Goal: Task Accomplishment & Management: Manage account settings

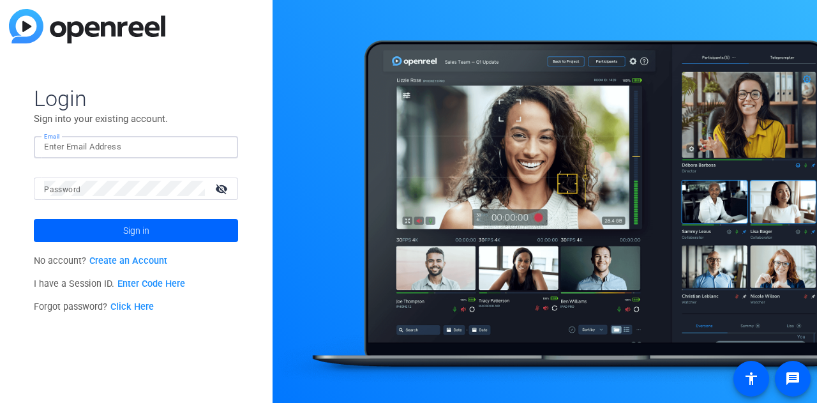
click at [178, 151] on input "Email" at bounding box center [136, 146] width 184 height 15
type input "ahayes@coastal24.com"
click at [34, 219] on button "Sign in" at bounding box center [136, 230] width 204 height 23
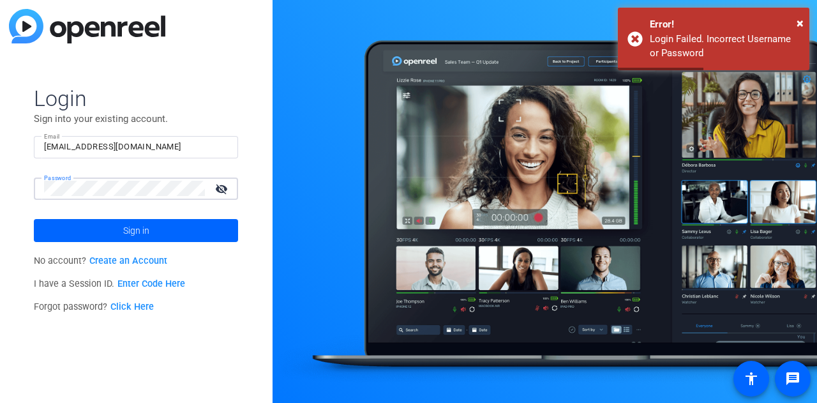
click at [34, 219] on button "Sign in" at bounding box center [136, 230] width 204 height 23
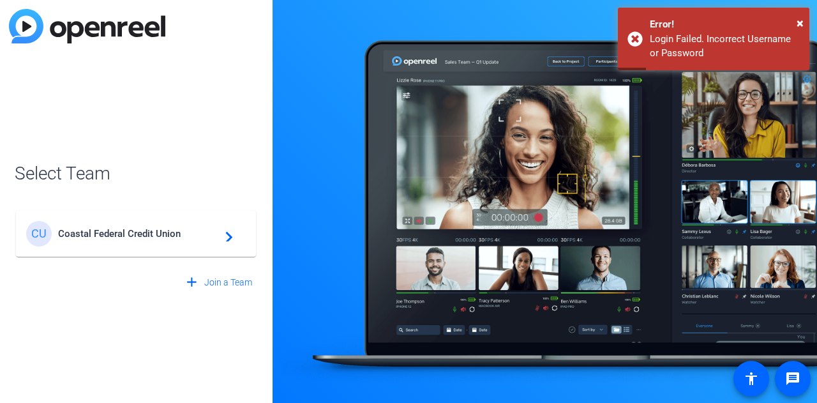
click at [145, 234] on span "Coastal Federal Credit Union" at bounding box center [138, 233] width 160 height 11
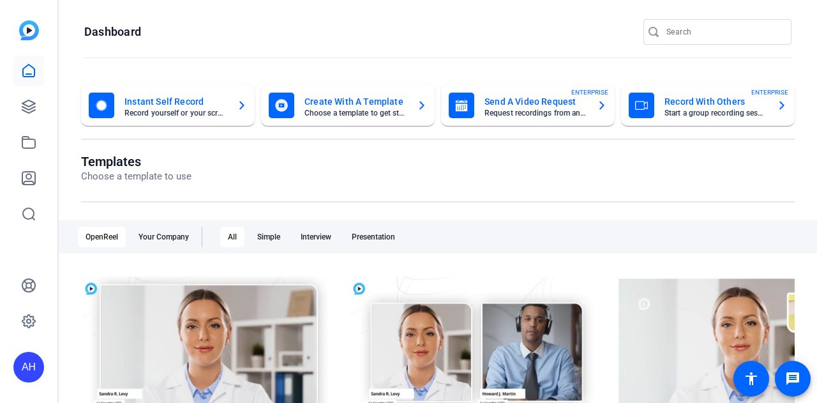
click at [544, 109] on mat-card-title "Send A Video Request" at bounding box center [536, 101] width 102 height 15
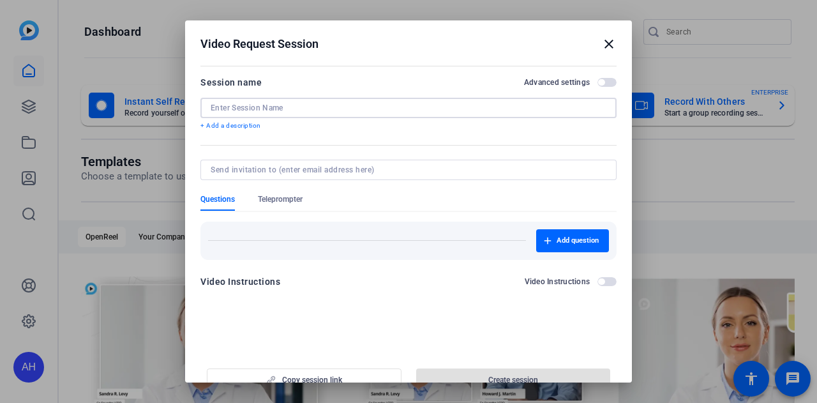
click at [476, 108] on input at bounding box center [409, 108] width 396 height 10
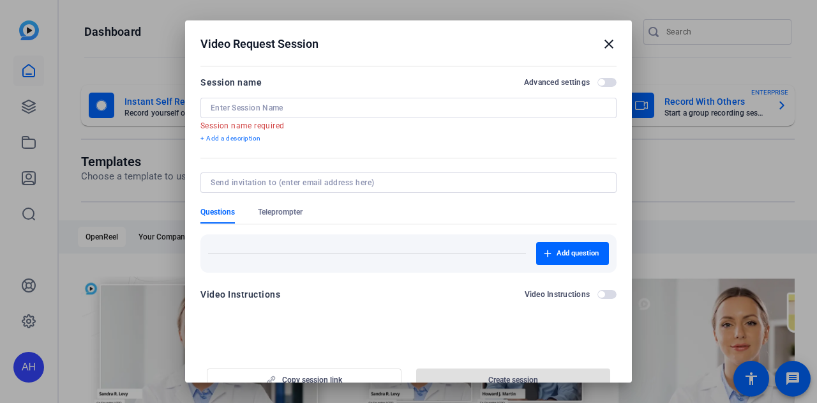
click at [602, 38] on mat-icon "close" at bounding box center [609, 43] width 15 height 15
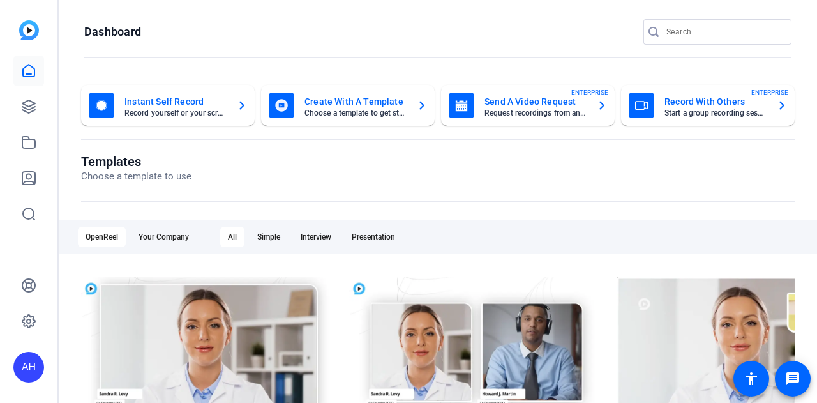
click at [512, 107] on mat-card-title "Send A Video Request" at bounding box center [536, 101] width 102 height 15
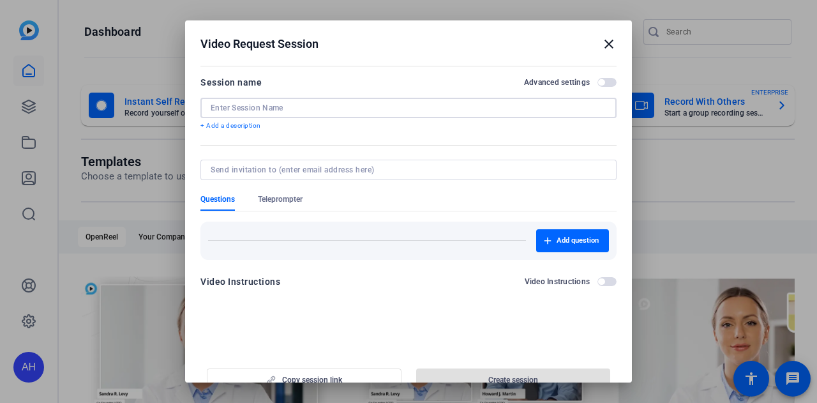
click at [428, 112] on input at bounding box center [409, 108] width 396 height 10
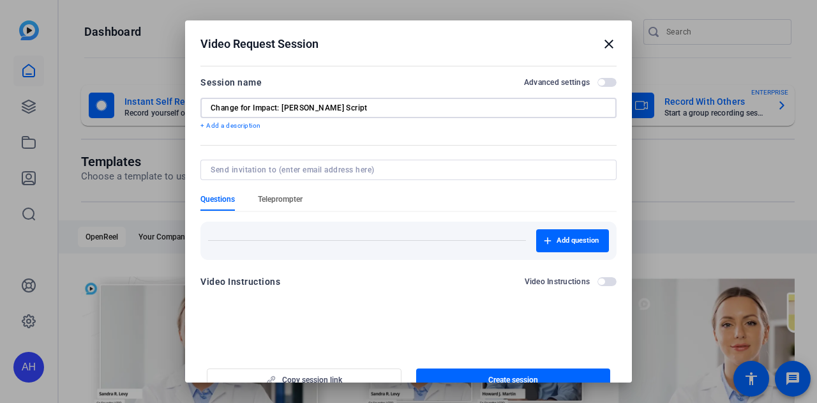
type input "Change for Impact: [PERSON_NAME] Script"
click at [297, 199] on span "Teleprompter" at bounding box center [280, 199] width 45 height 10
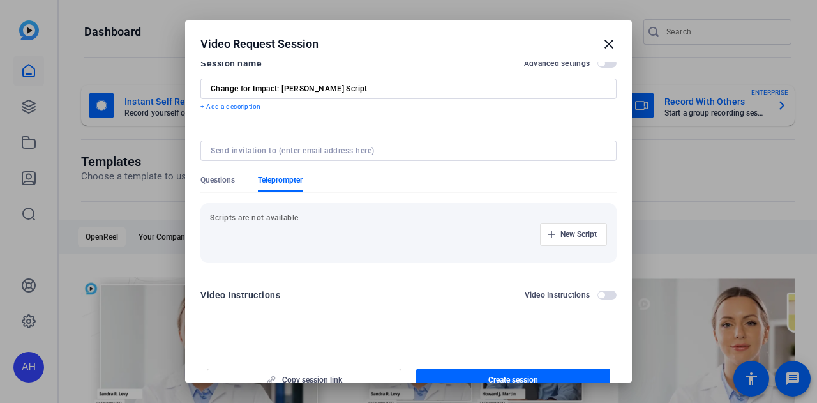
scroll to position [19, 0]
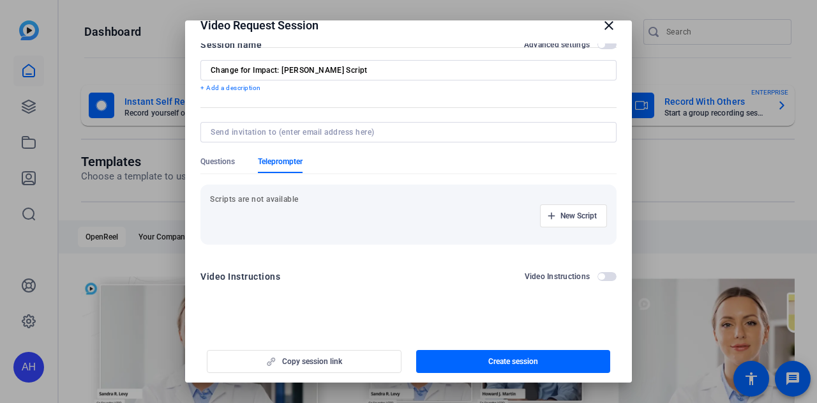
click at [328, 220] on div "New Script" at bounding box center [408, 215] width 397 height 23
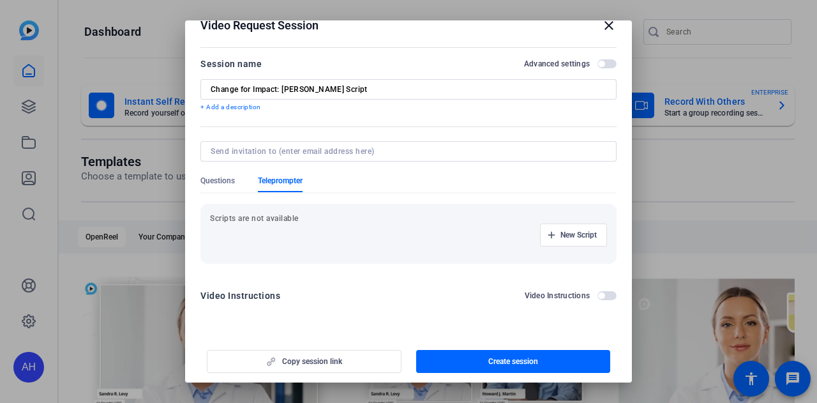
click at [307, 216] on p "Scripts are not available" at bounding box center [408, 218] width 397 height 10
click at [572, 237] on span "New Script" at bounding box center [579, 235] width 36 height 10
click at [300, 234] on input at bounding box center [277, 235] width 115 height 10
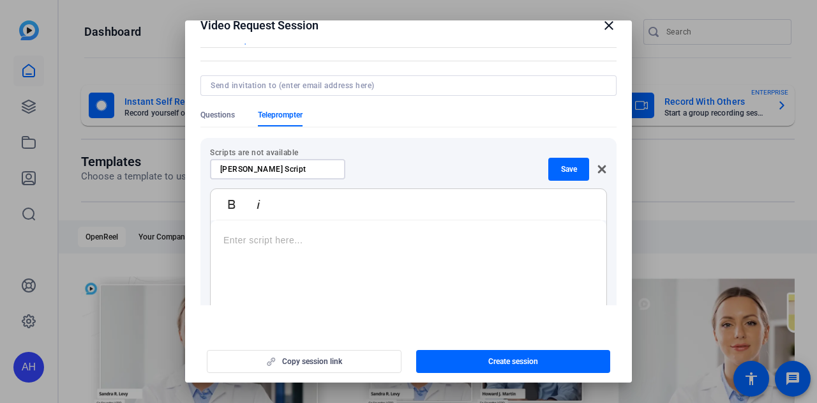
scroll to position [68, 0]
type input "[PERSON_NAME] Script"
click at [296, 239] on p at bounding box center [409, 238] width 370 height 14
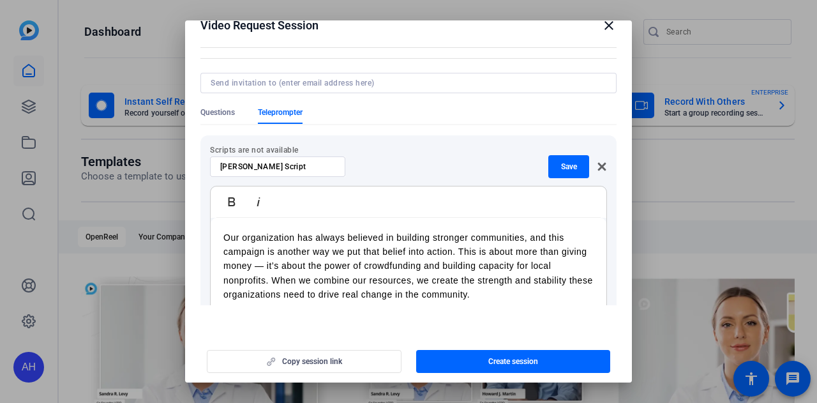
click at [222, 236] on div "Our organization has always believed in building stronger communities, and this…" at bounding box center [409, 298] width 396 height 160
click at [508, 294] on p ""Our organization has always believed in building stronger communities, and thi…" at bounding box center [409, 267] width 370 height 72
click at [222, 236] on div ""Our organization has always believed in building stronger communities, and thi…" at bounding box center [409, 298] width 396 height 160
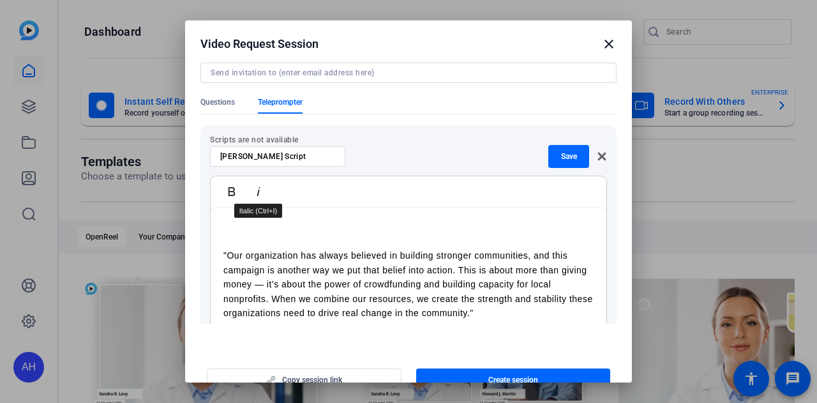
scroll to position [0, 0]
click at [296, 221] on p at bounding box center [409, 227] width 370 height 14
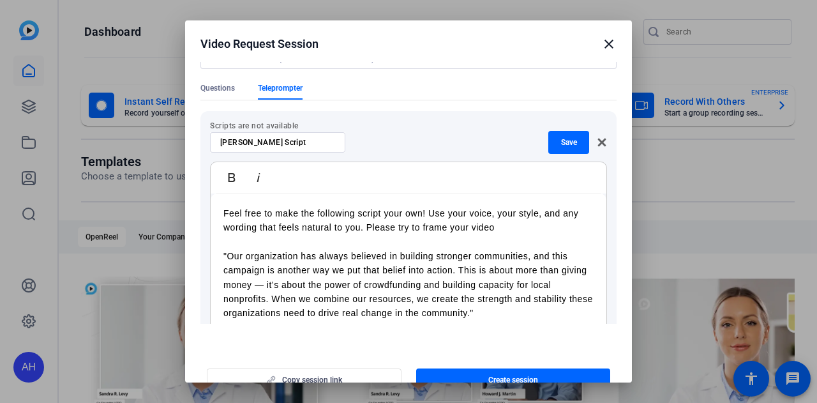
drag, startPoint x: 497, startPoint y: 226, endPoint x: 366, endPoint y: 233, distance: 131.7
click at [366, 233] on div "Feel free to make the following script your own! Use your voice, your style, an…" at bounding box center [409, 274] width 396 height 160
click at [224, 213] on p "Feel free to make the following script your own! Use your voice, your style, an…" at bounding box center [409, 220] width 370 height 29
drag, startPoint x: 262, startPoint y: 213, endPoint x: 211, endPoint y: 207, distance: 51.4
click at [211, 207] on div "Please reFeel free to make the following script your own! Use your voice, your …" at bounding box center [409, 274] width 396 height 160
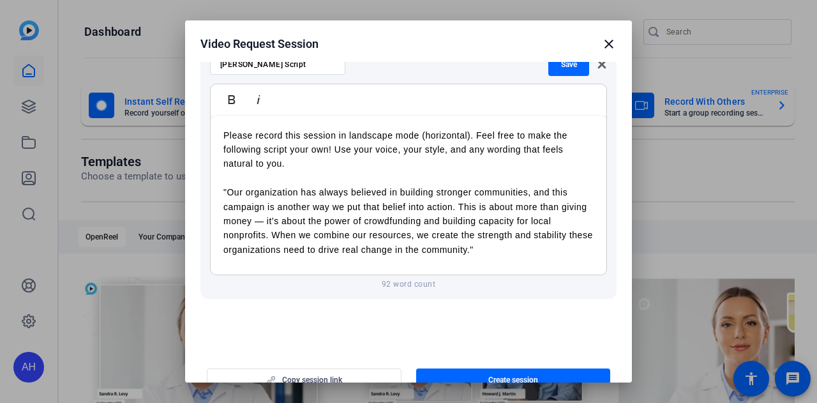
scroll to position [194, 0]
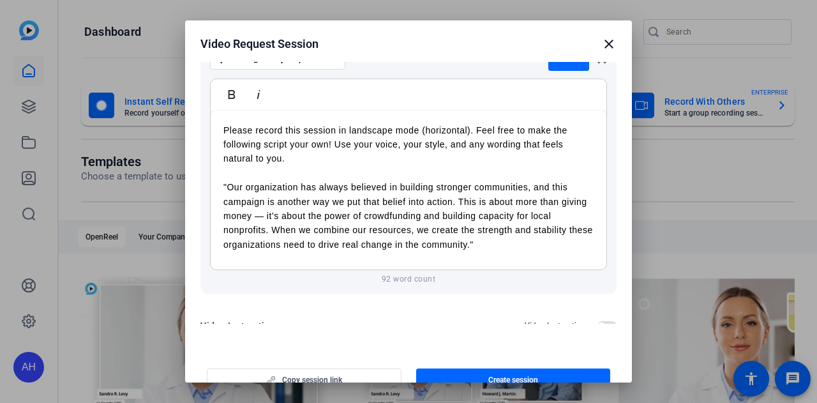
click at [298, 158] on p "Please record this session in landscape mode (horizontal). Feel free to make th…" at bounding box center [409, 144] width 370 height 43
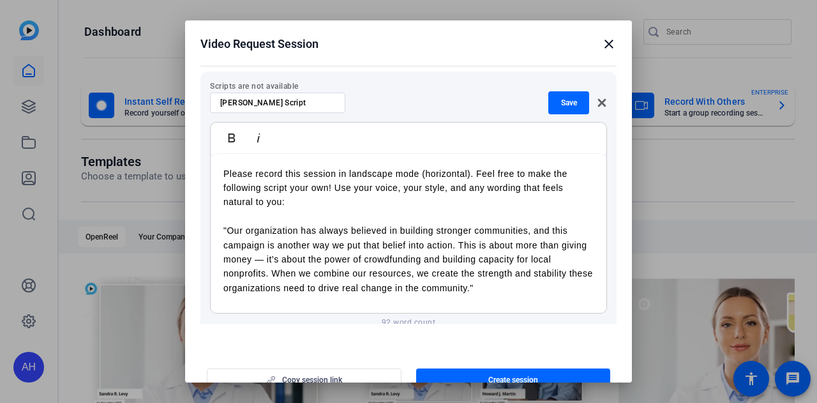
scroll to position [150, 0]
click at [561, 99] on span "Save" at bounding box center [569, 103] width 16 height 10
click at [330, 102] on input at bounding box center [277, 103] width 115 height 10
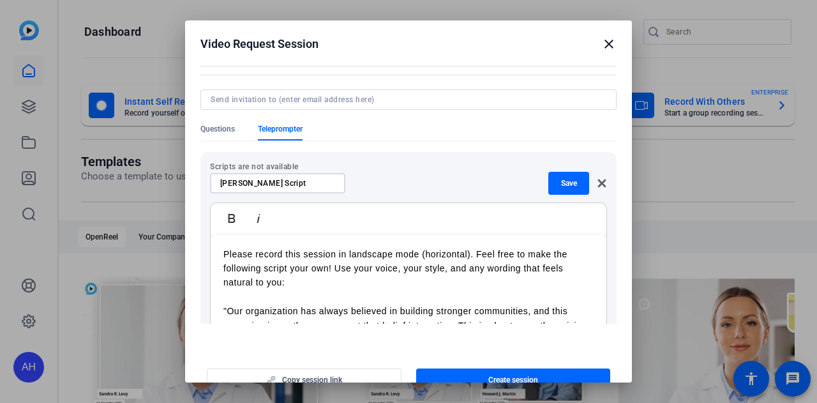
scroll to position [70, 0]
type input "Joan Nelson Script"
click at [561, 182] on span "Save" at bounding box center [569, 184] width 16 height 10
click at [307, 179] on input at bounding box center [277, 184] width 115 height 10
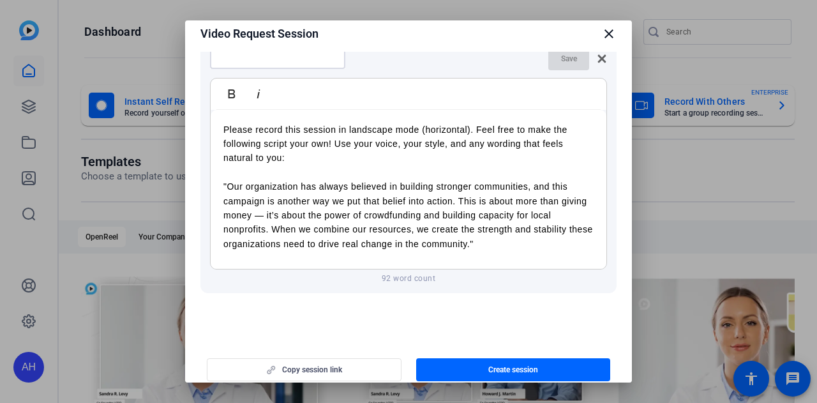
scroll to position [195, 0]
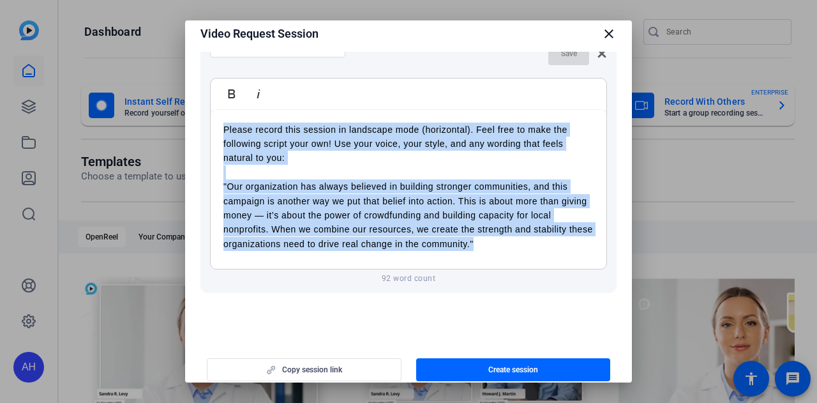
drag, startPoint x: 513, startPoint y: 251, endPoint x: 224, endPoint y: 130, distance: 314.1
click at [224, 130] on div "Please record this session in landscape mode (horizontal). Feel free to make th…" at bounding box center [409, 190] width 396 height 160
copy div "Please record this session in landscape mode (horizontal). Feel free to make th…"
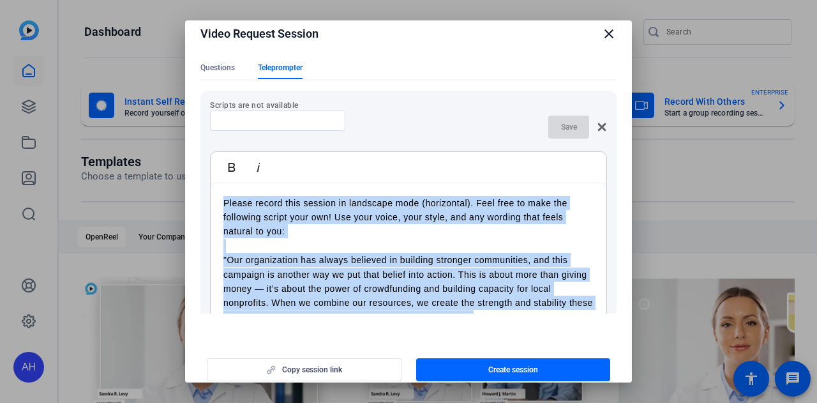
scroll to position [119, 0]
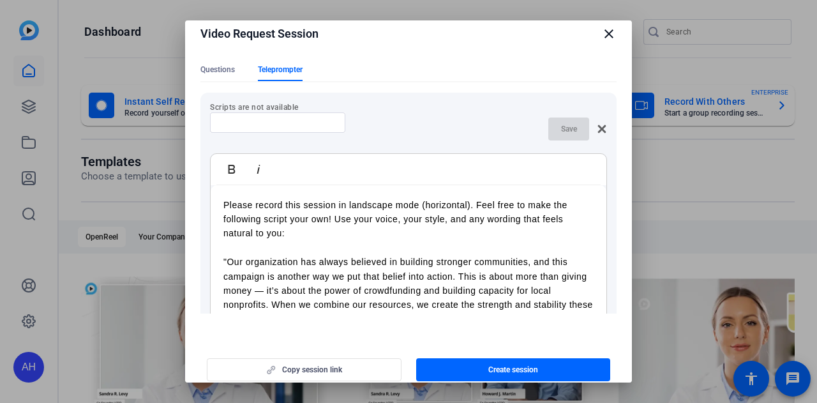
click at [277, 125] on input at bounding box center [277, 123] width 115 height 10
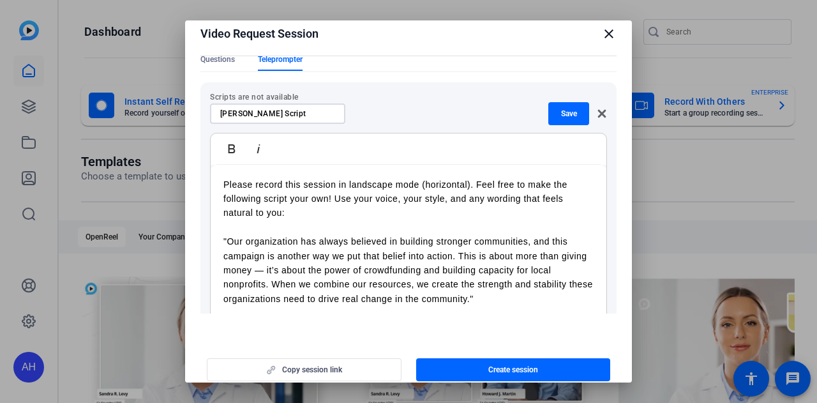
scroll to position [224, 0]
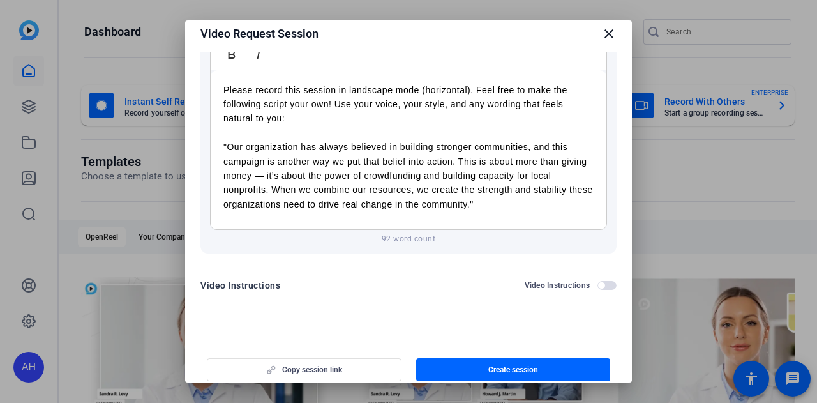
type input "Joan Nelson Script"
click at [343, 368] on div "Copy session link Create session" at bounding box center [409, 365] width 416 height 33
click at [315, 368] on div "Copy session link Create session" at bounding box center [409, 365] width 416 height 33
click at [506, 365] on span "Create session" at bounding box center [514, 370] width 50 height 10
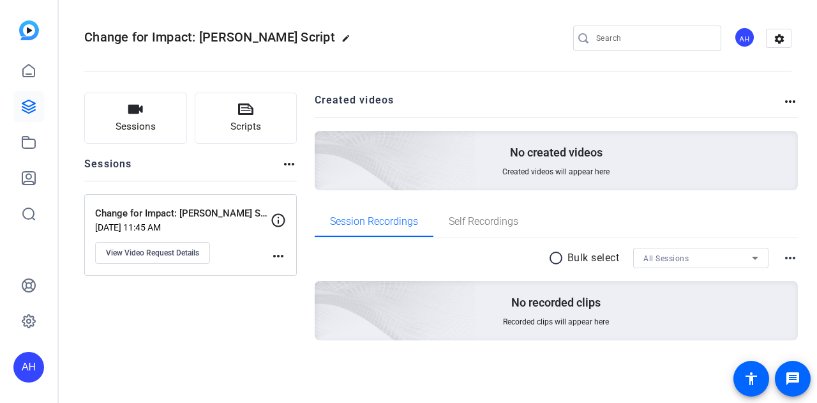
click at [280, 250] on mat-icon "more_horiz" at bounding box center [278, 255] width 15 height 15
click at [198, 252] on div at bounding box center [408, 201] width 817 height 403
click at [174, 254] on span "View Video Request Details" at bounding box center [152, 253] width 93 height 10
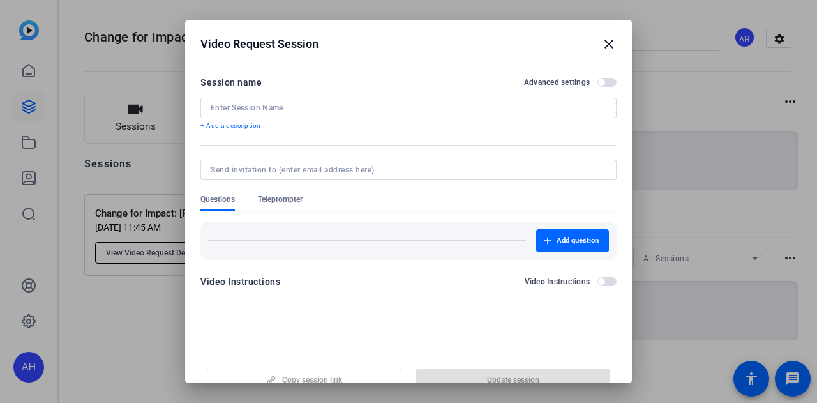
type input "Change for Impact: [PERSON_NAME] Script"
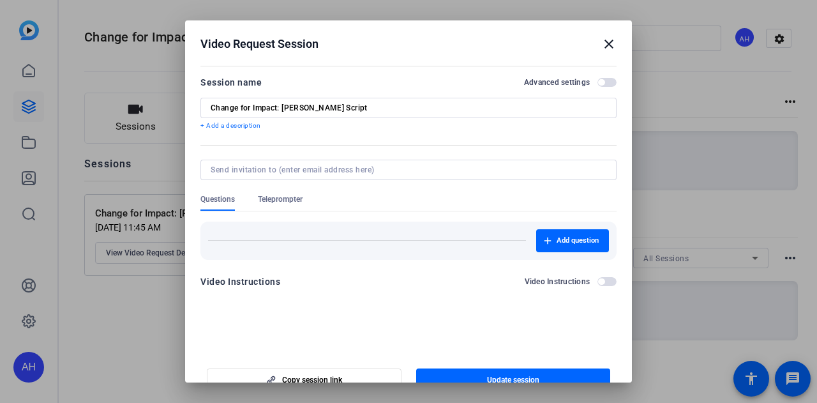
scroll to position [20, 0]
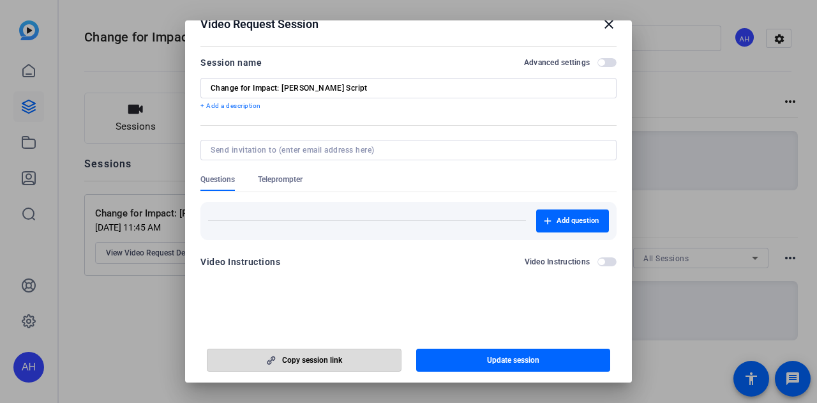
click at [355, 360] on span "button" at bounding box center [305, 360] width 194 height 31
click at [510, 361] on span "Update session" at bounding box center [513, 360] width 52 height 10
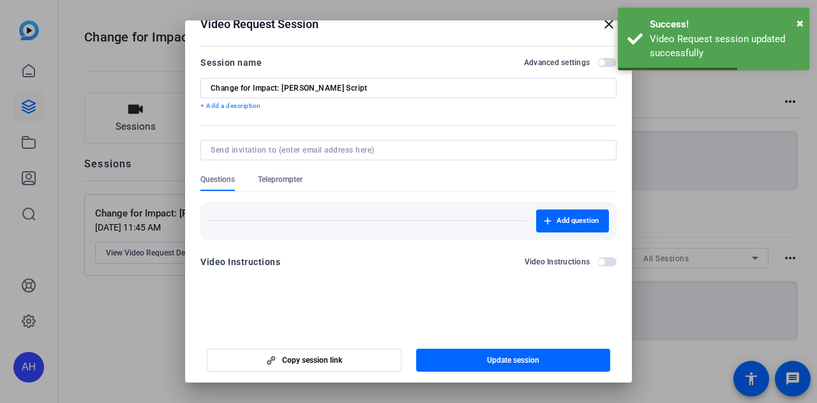
click at [381, 89] on input "Change for Impact: [PERSON_NAME] Script" at bounding box center [409, 88] width 396 height 10
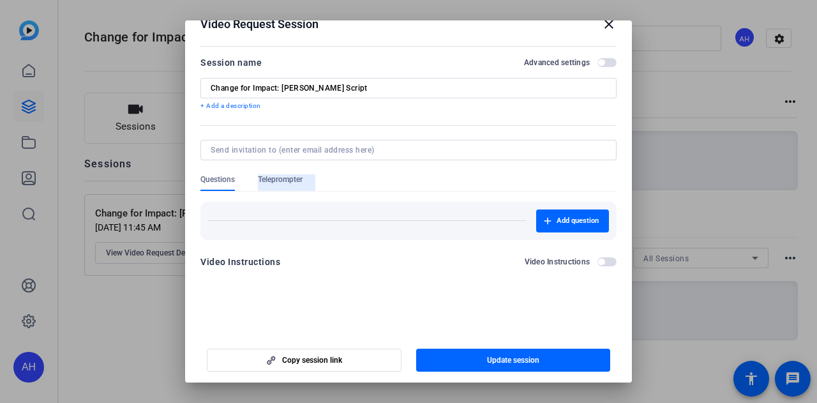
click at [298, 175] on span "Teleprompter" at bounding box center [280, 179] width 45 height 10
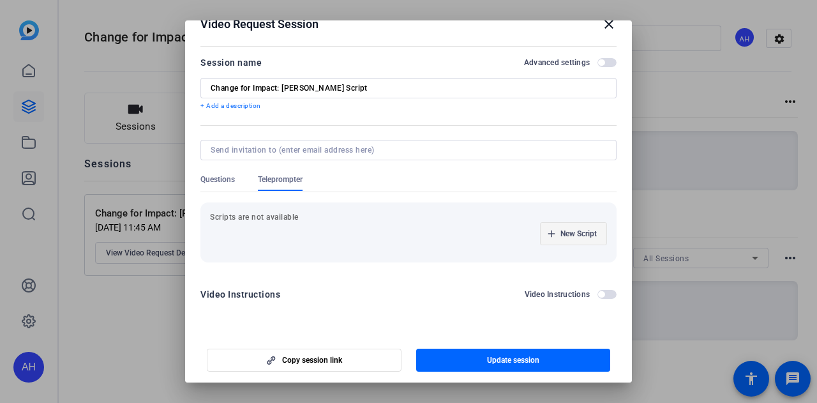
click at [561, 231] on span "New Script" at bounding box center [579, 234] width 36 height 10
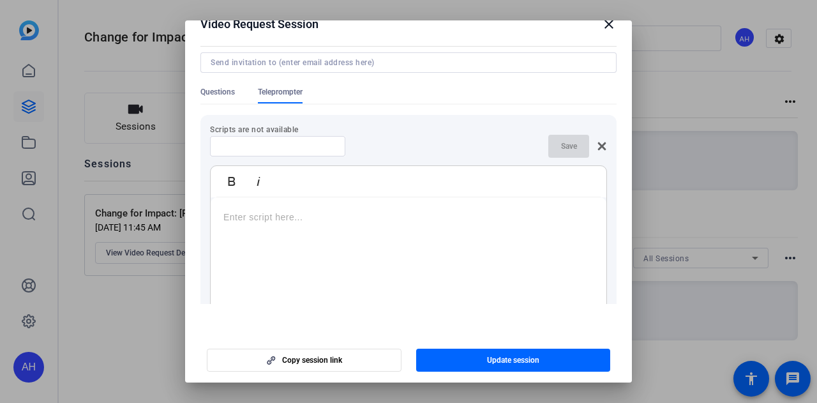
scroll to position [95, 0]
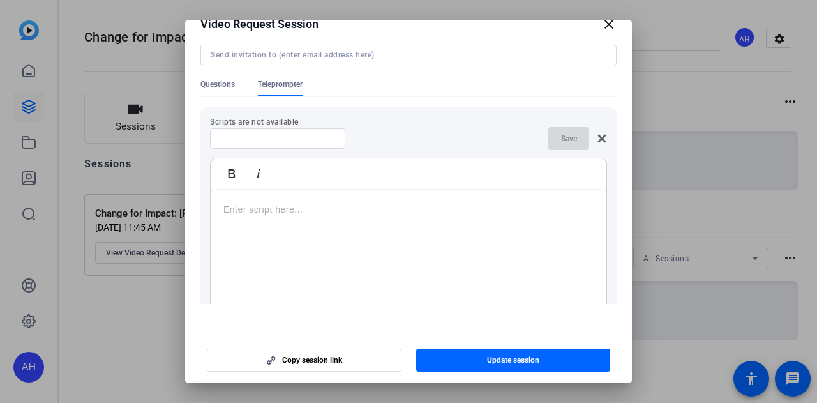
click at [331, 211] on p at bounding box center [409, 209] width 370 height 14
drag, startPoint x: 496, startPoint y: 222, endPoint x: 204, endPoint y: 202, distance: 291.8
click at [204, 202] on div "Scripts are not available Save Bold Italic https://capture.openreel.com/ugc-sub…" at bounding box center [409, 240] width 416 height 266
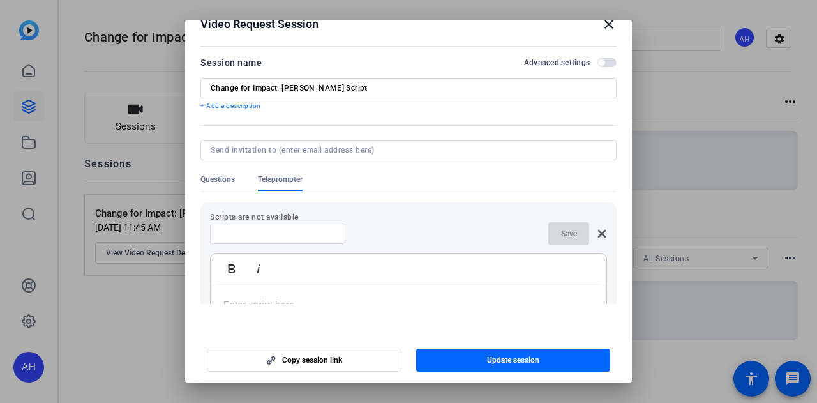
scroll to position [108, 0]
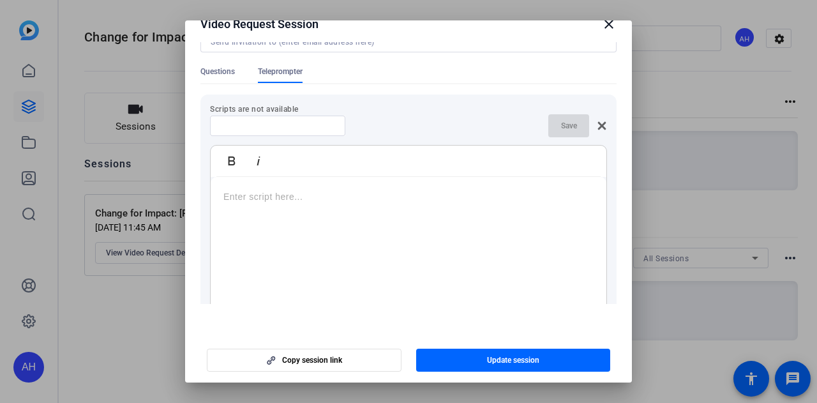
click at [272, 127] on input at bounding box center [277, 126] width 115 height 10
type input "Joan Nelson Script"
click at [549, 130] on span "button" at bounding box center [569, 125] width 41 height 31
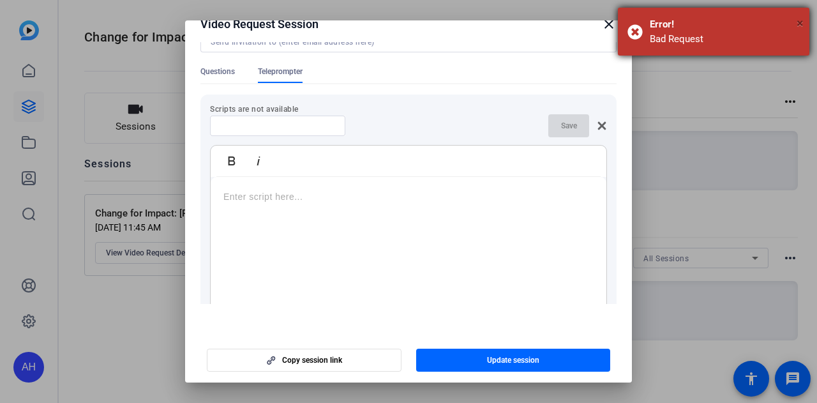
click at [800, 26] on span "×" at bounding box center [800, 22] width 7 height 15
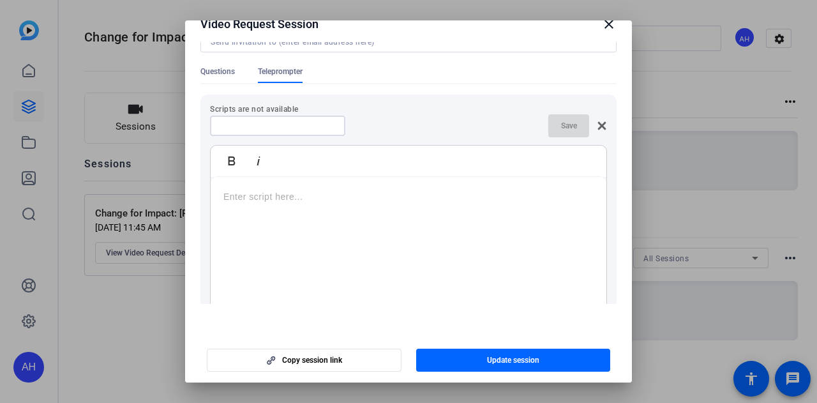
click at [321, 123] on input at bounding box center [277, 126] width 115 height 10
type input "Joan Nelson Script"
click at [296, 195] on p at bounding box center [409, 197] width 370 height 14
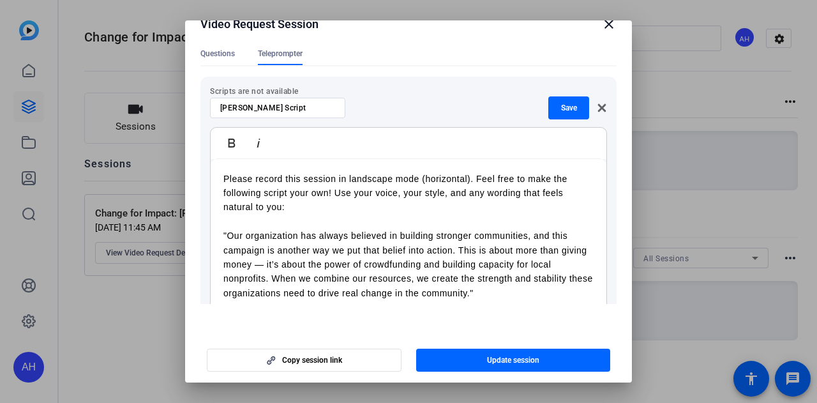
scroll to position [224, 0]
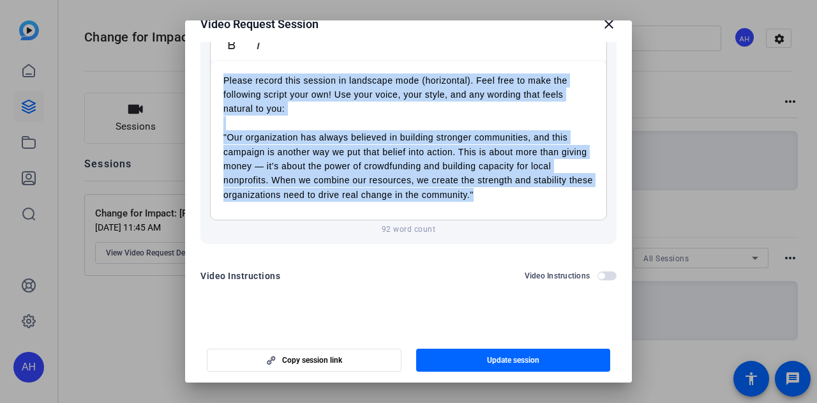
drag, startPoint x: 510, startPoint y: 191, endPoint x: 220, endPoint y: 81, distance: 309.4
click at [220, 81] on div "Please record this session in landscape mode (horizontal). Feel free to make th…" at bounding box center [409, 141] width 396 height 160
copy div "Please record this session in landscape mode (horizontal). Feel free to make th…"
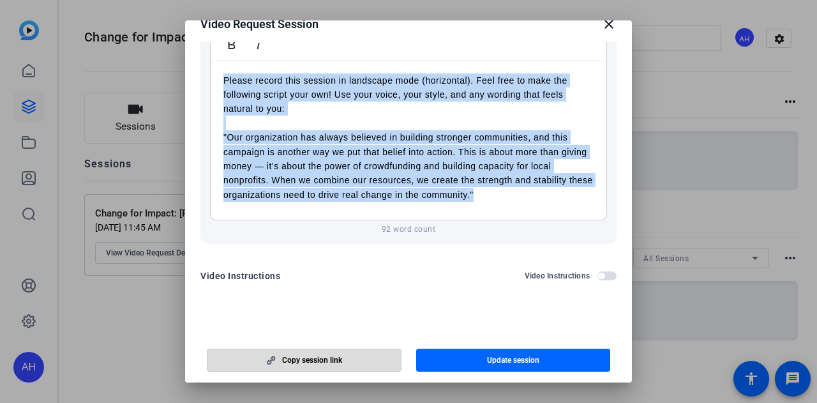
click at [372, 362] on span "button" at bounding box center [305, 360] width 194 height 31
copy div "Please record this session in landscape mode (horizontal). Feel free to make th…"
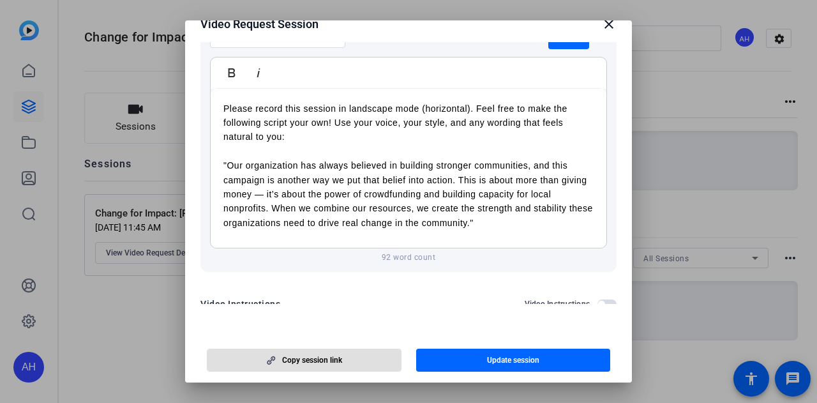
click at [359, 141] on p "Please record this session in landscape mode (horizontal). Feel free to make th…" at bounding box center [409, 123] width 370 height 43
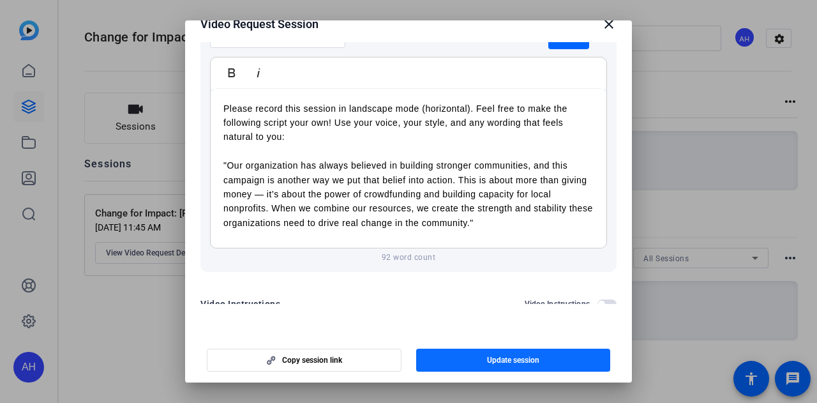
click at [490, 360] on span "Update session" at bounding box center [513, 360] width 52 height 10
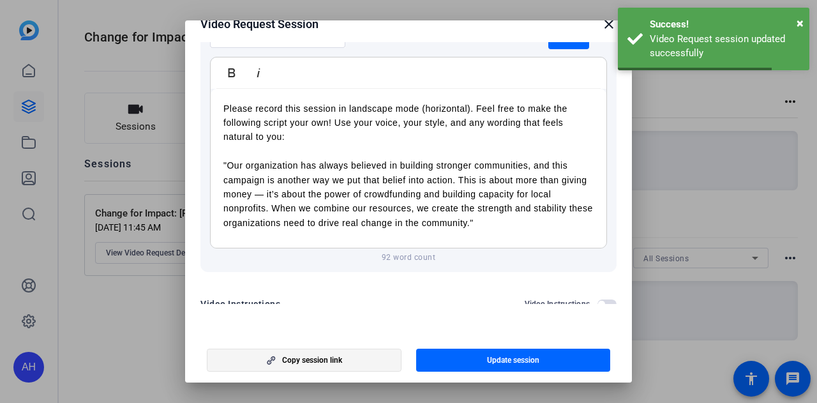
click at [346, 359] on span "button" at bounding box center [305, 360] width 194 height 31
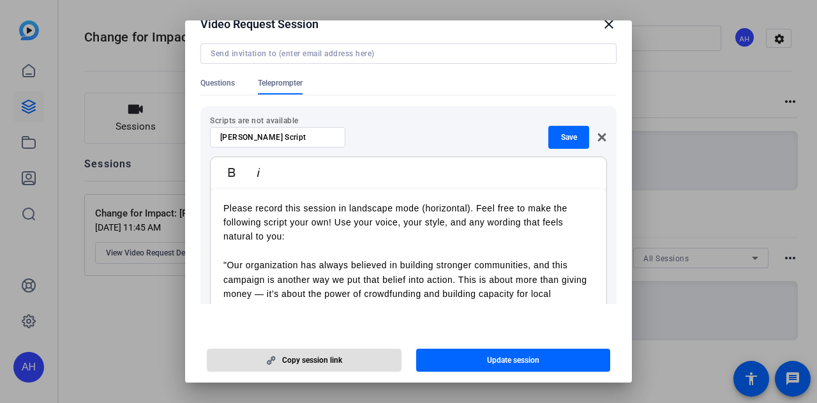
scroll to position [96, 0]
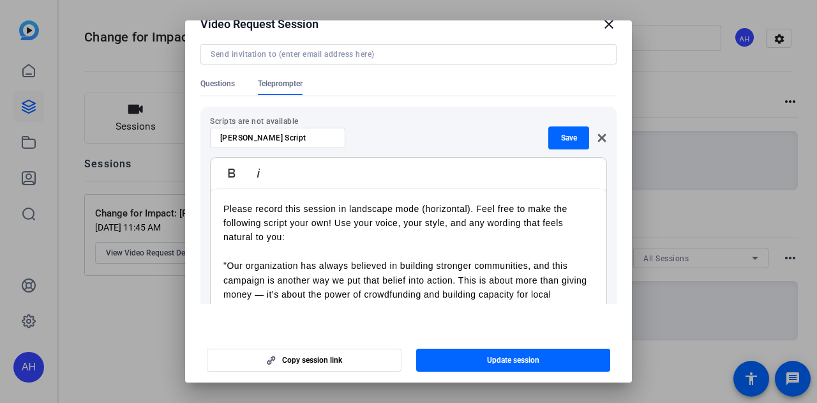
click at [292, 120] on p "Scripts are not available" at bounding box center [408, 121] width 397 height 10
click at [344, 121] on p "Scripts are not available" at bounding box center [408, 121] width 397 height 10
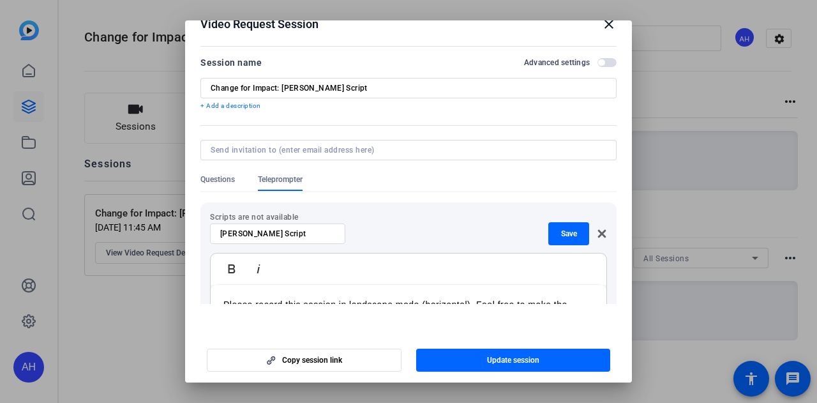
scroll to position [0, 0]
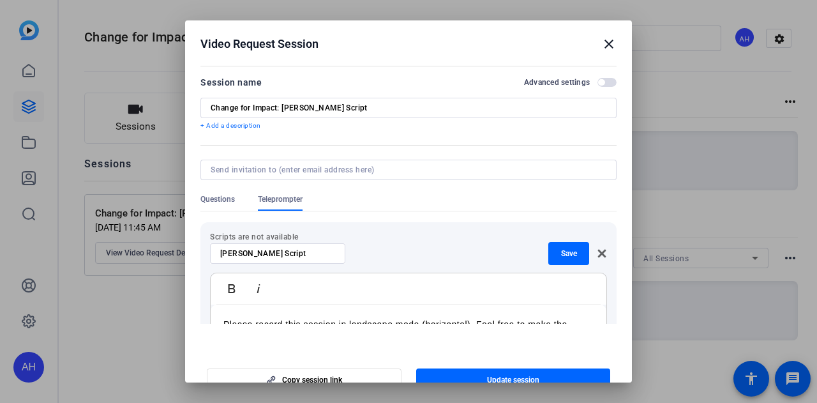
click at [598, 82] on span "button" at bounding box center [601, 82] width 6 height 6
click at [607, 83] on span "button" at bounding box center [610, 82] width 6 height 6
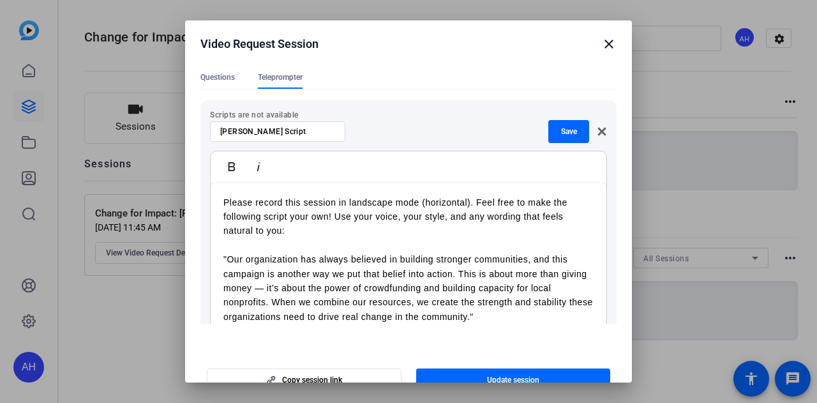
scroll to position [121, 0]
click at [561, 131] on span "Save" at bounding box center [569, 133] width 16 height 10
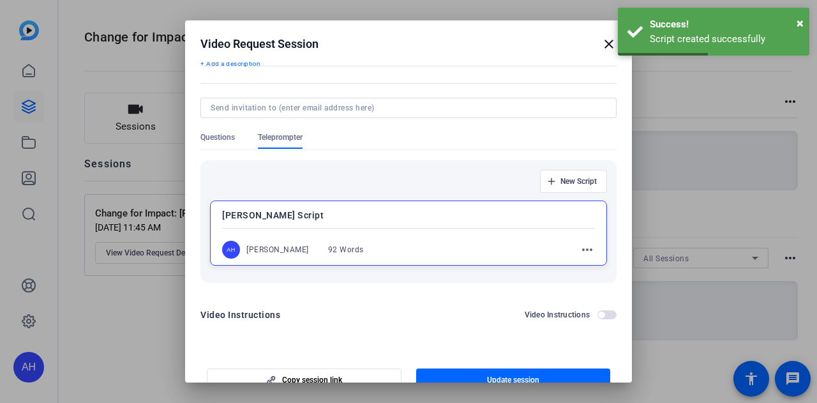
scroll to position [81, 0]
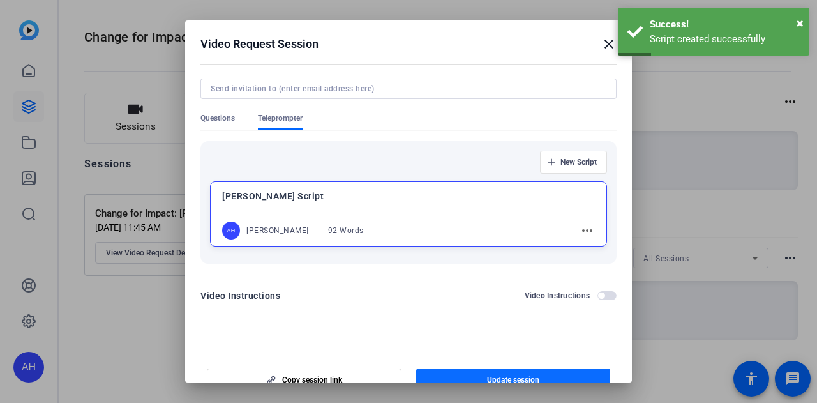
click at [496, 376] on span "Update session" at bounding box center [513, 380] width 52 height 10
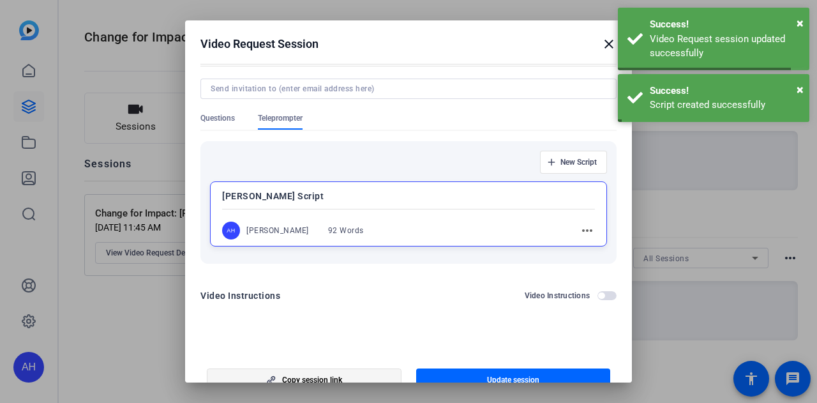
click at [364, 377] on span "button" at bounding box center [305, 380] width 194 height 31
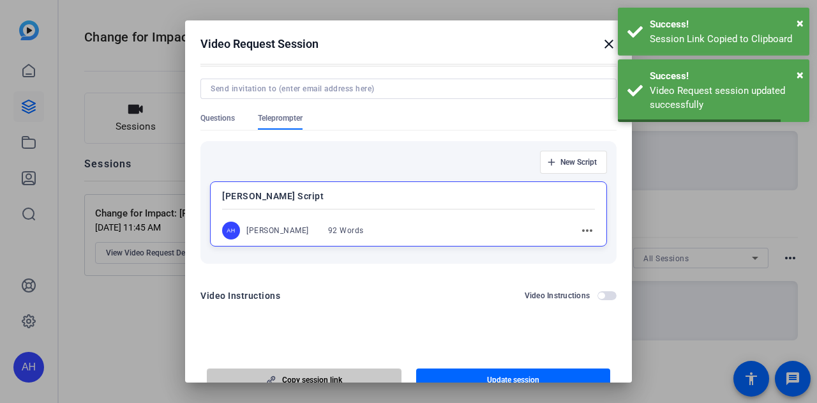
scroll to position [8, 0]
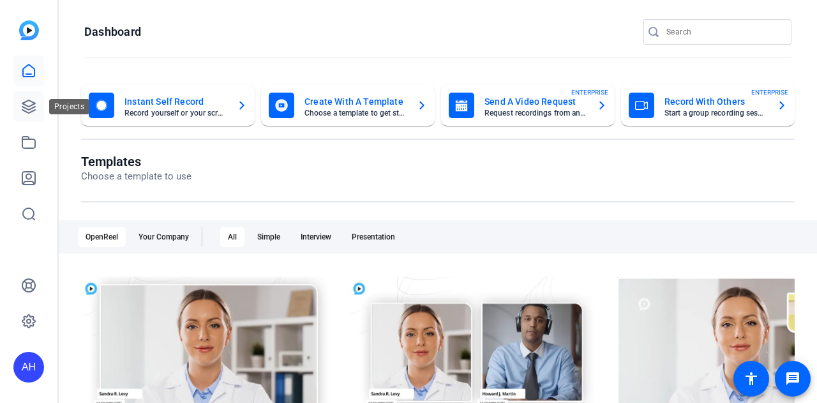
click at [35, 102] on icon at bounding box center [28, 106] width 15 height 15
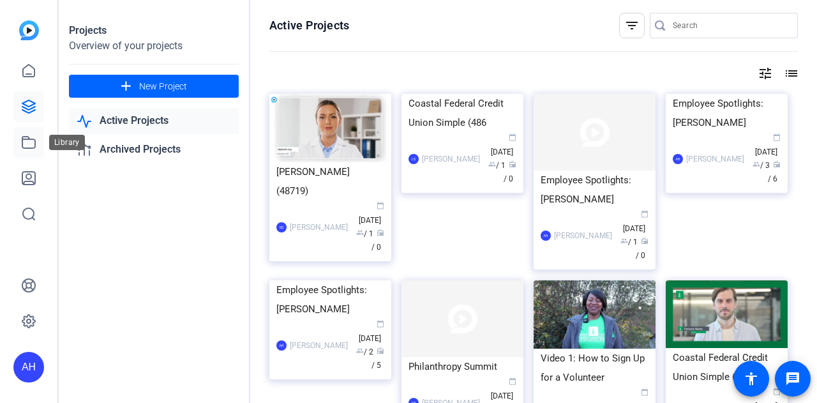
click at [31, 139] on icon at bounding box center [28, 142] width 13 height 11
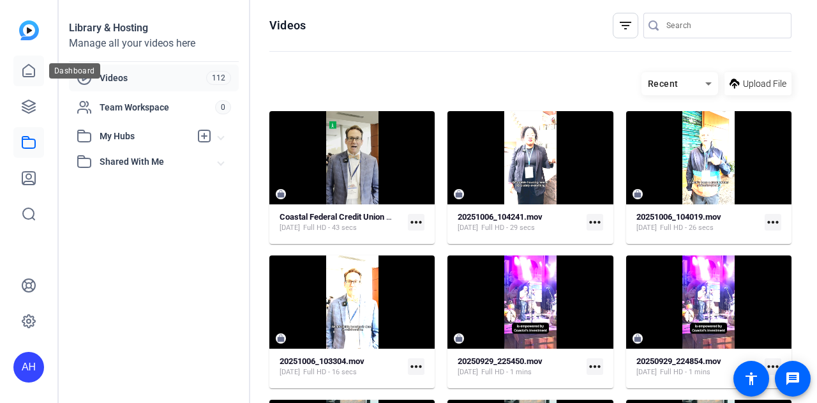
click at [27, 67] on icon at bounding box center [28, 70] width 15 height 15
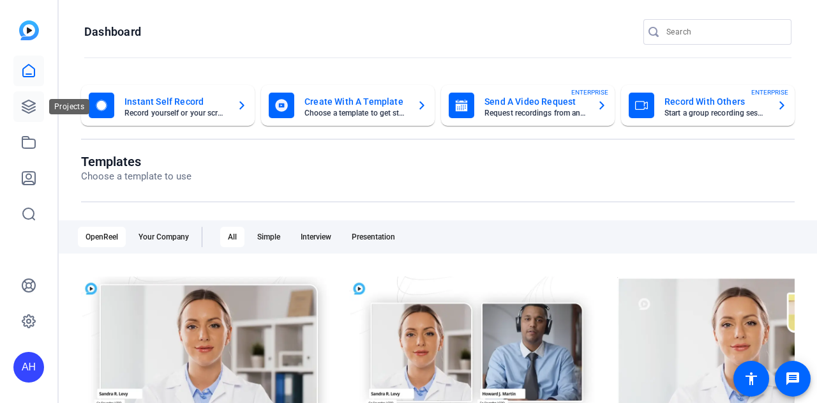
click at [32, 107] on icon at bounding box center [28, 106] width 15 height 15
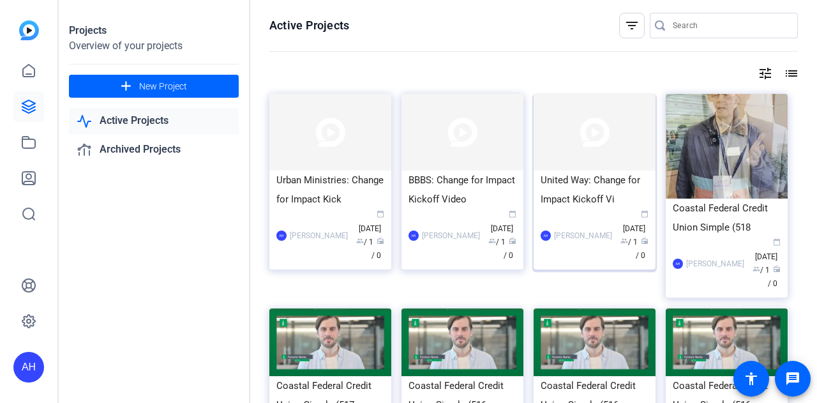
click at [569, 194] on div "United Way: Change for Impact Kickoff Vi" at bounding box center [595, 190] width 108 height 38
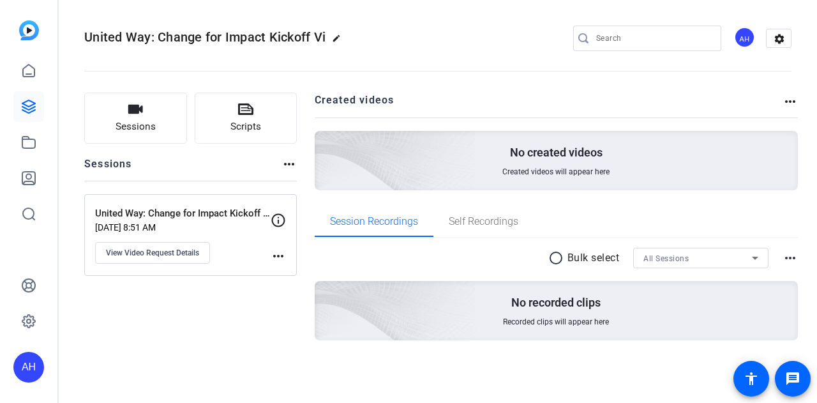
click at [229, 38] on span "United Way: Change for Impact Kickoff Vi" at bounding box center [204, 36] width 241 height 15
click at [319, 36] on span "United Way: Change for Impact Kickoff Vi" at bounding box center [204, 36] width 241 height 15
click at [336, 38] on mat-icon "edit" at bounding box center [339, 41] width 15 height 15
drag, startPoint x: 151, startPoint y: 34, endPoint x: 211, endPoint y: 43, distance: 60.7
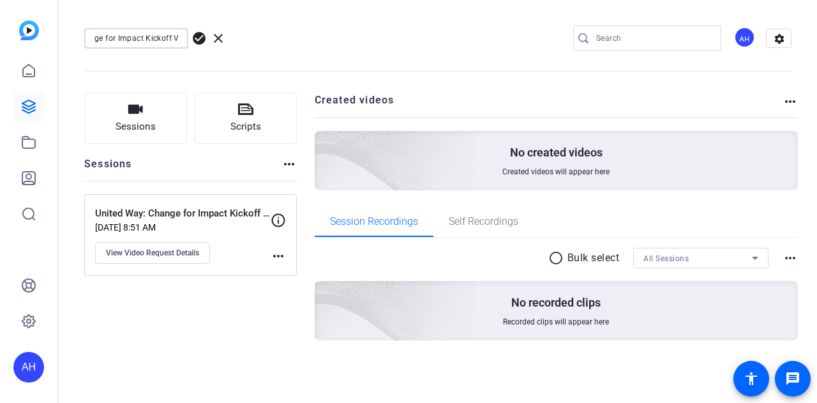
click at [211, 43] on div "United Way: Change for Impact Kickoff Vi check_circle clear" at bounding box center [170, 38] width 173 height 20
click at [177, 38] on input "United Way: Change for Impact Kickoff Vi" at bounding box center [137, 38] width 84 height 15
type input "United Way: Change for Impact Kickoff"
click at [197, 38] on span "check_circle" at bounding box center [199, 38] width 15 height 15
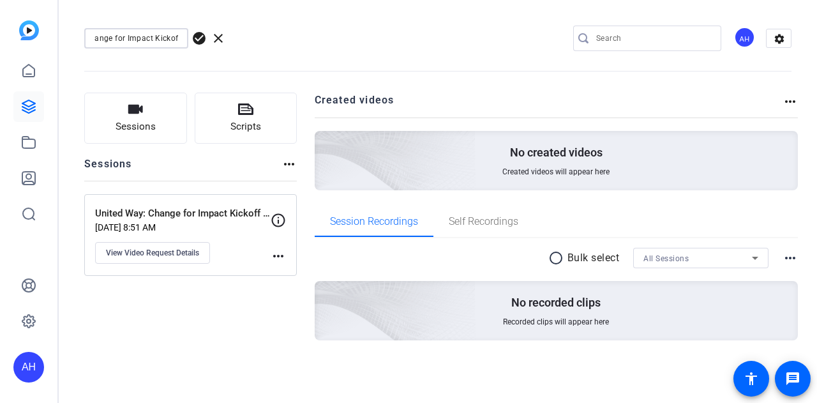
scroll to position [0, 0]
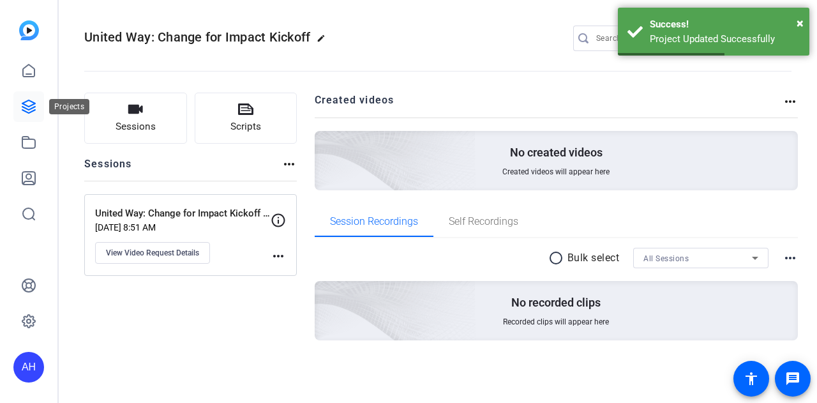
click at [29, 110] on icon at bounding box center [28, 106] width 15 height 15
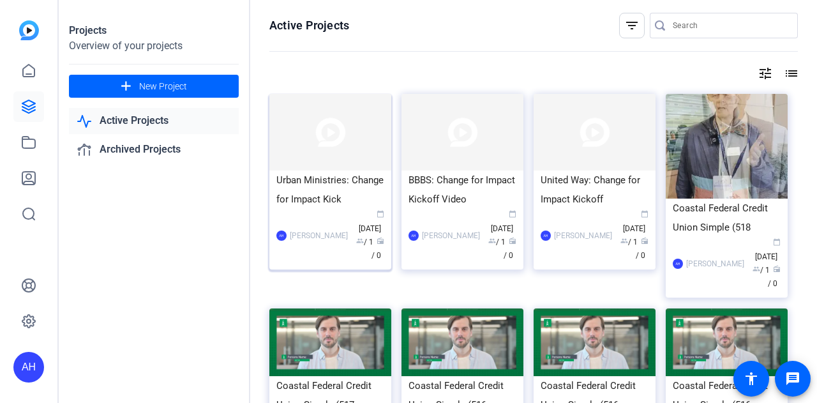
click at [334, 214] on div "AH Ashton Hayes calendar_today Oct 08 group / 1 radio / 0" at bounding box center [331, 236] width 108 height 54
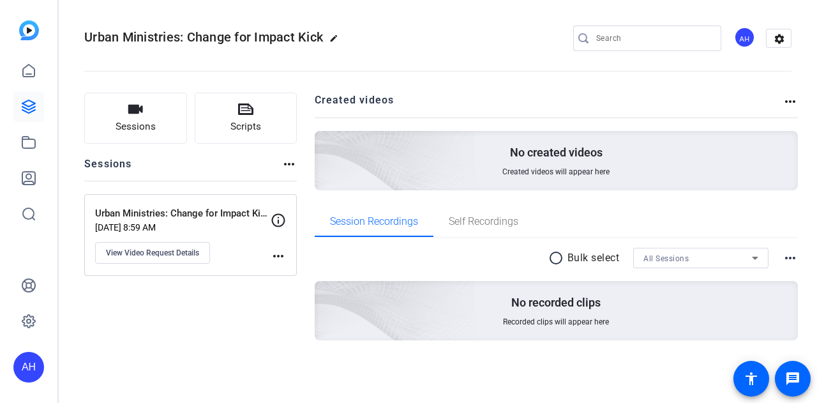
click at [269, 34] on span "Urban Ministries: Change for Impact Kick" at bounding box center [203, 36] width 239 height 15
click at [323, 38] on span "Urban Ministries: Change for Impact Kick" at bounding box center [203, 36] width 239 height 15
click at [337, 39] on mat-icon "edit" at bounding box center [337, 41] width 15 height 15
click at [133, 41] on input "Urban Ministries: Change for Impact Kick" at bounding box center [137, 38] width 84 height 15
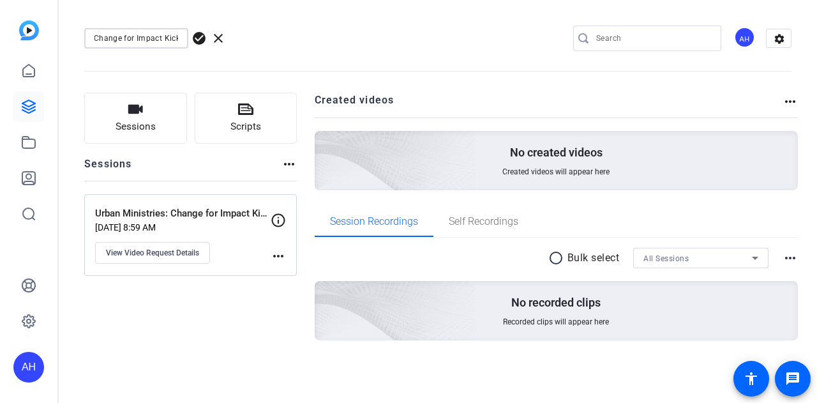
click at [176, 38] on input "Urban Ministries: Change for Impact Kick" at bounding box center [137, 38] width 84 height 15
type input "Urban Ministries: Change for Impact Kickoff"
click at [201, 39] on span "check_circle" at bounding box center [199, 38] width 15 height 15
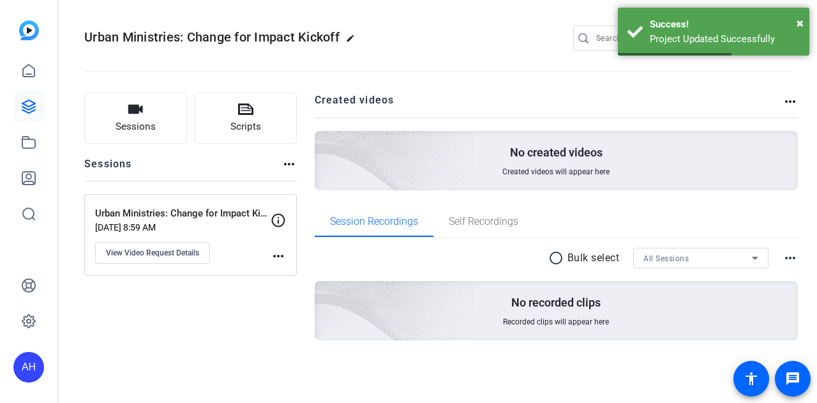
click at [350, 38] on mat-icon "edit" at bounding box center [353, 41] width 15 height 15
drag, startPoint x: 172, startPoint y: 38, endPoint x: 194, endPoint y: 38, distance: 21.7
click at [194, 38] on div "Urban Ministries: Change for Impact Kickoff check_circle clear" at bounding box center [170, 38] width 173 height 20
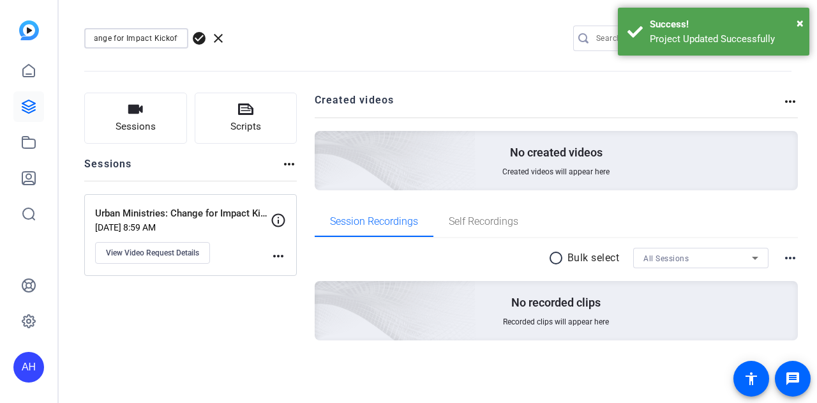
drag, startPoint x: 130, startPoint y: 37, endPoint x: 197, endPoint y: 35, distance: 66.4
click at [197, 35] on div "Urban Ministries: Change for Impact Kickoff check_circle clear" at bounding box center [170, 38] width 173 height 20
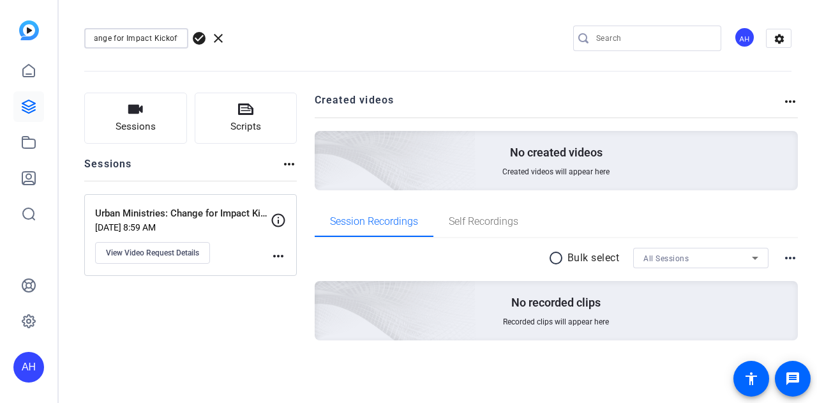
click at [178, 38] on div "Urban Ministries: Change for Impact Kickoff" at bounding box center [136, 38] width 104 height 20
click at [166, 39] on input "Urban Ministries: Change for Impact Kickoff" at bounding box center [137, 38] width 84 height 15
drag, startPoint x: 166, startPoint y: 38, endPoint x: 220, endPoint y: 36, distance: 53.7
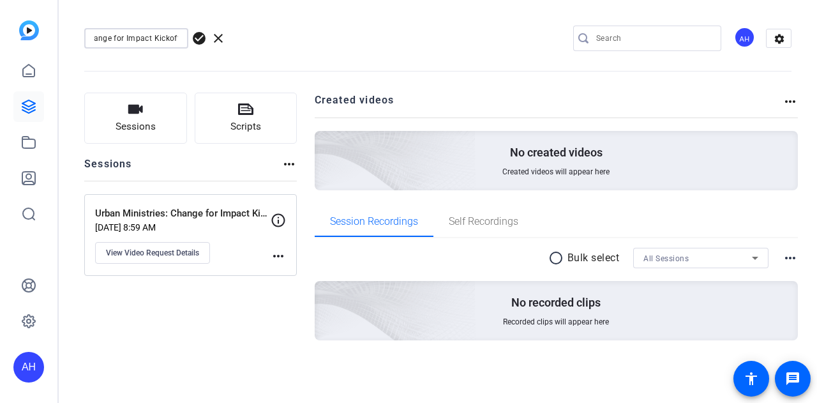
click at [220, 36] on div "Urban Ministries: Change for Impact Kickoff check_circle clear" at bounding box center [170, 38] width 173 height 20
click at [178, 38] on input "Urban Ministries: Change for Impact Kickoff" at bounding box center [137, 38] width 84 height 15
type input "Urban Ministries: Change for Impact Kickoff Video"
click at [201, 35] on span "check_circle" at bounding box center [199, 38] width 15 height 15
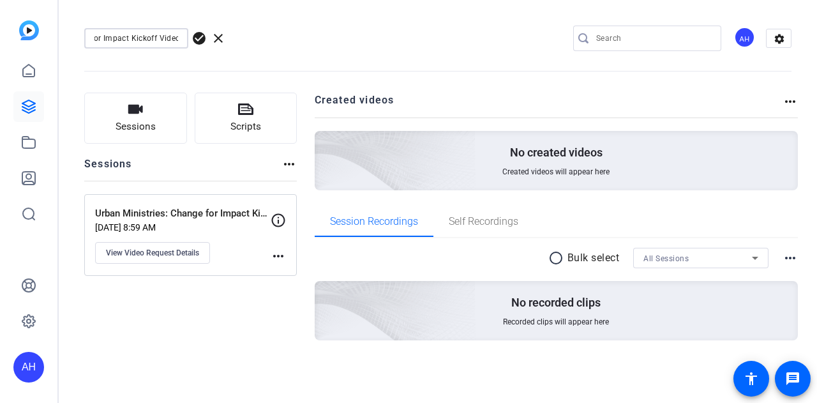
scroll to position [0, 0]
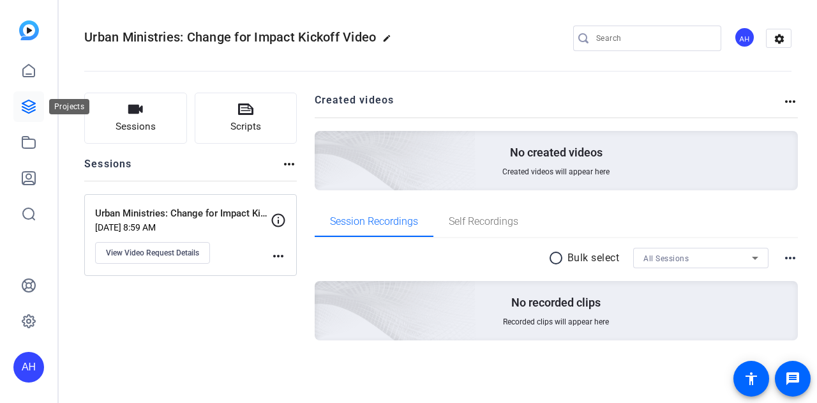
click at [27, 102] on icon at bounding box center [28, 106] width 15 height 15
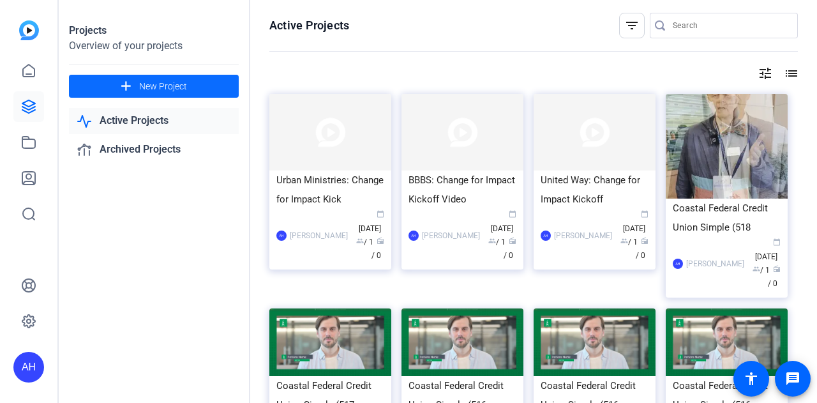
click at [208, 93] on span at bounding box center [154, 86] width 170 height 31
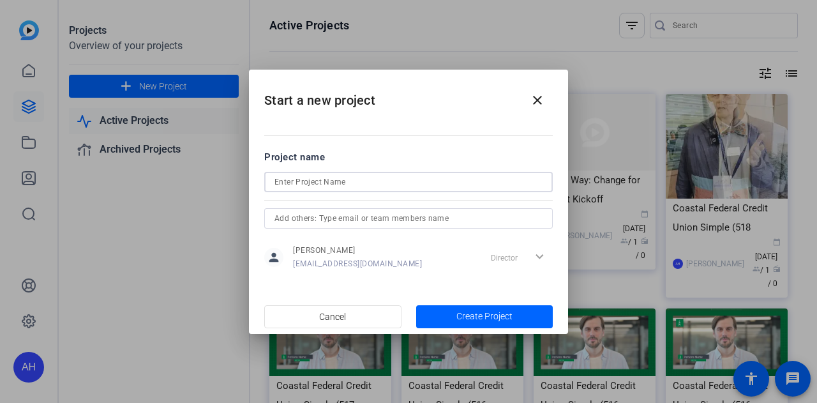
click at [314, 182] on input at bounding box center [409, 181] width 268 height 15
type input "Joan Nelson: Change for Impact"
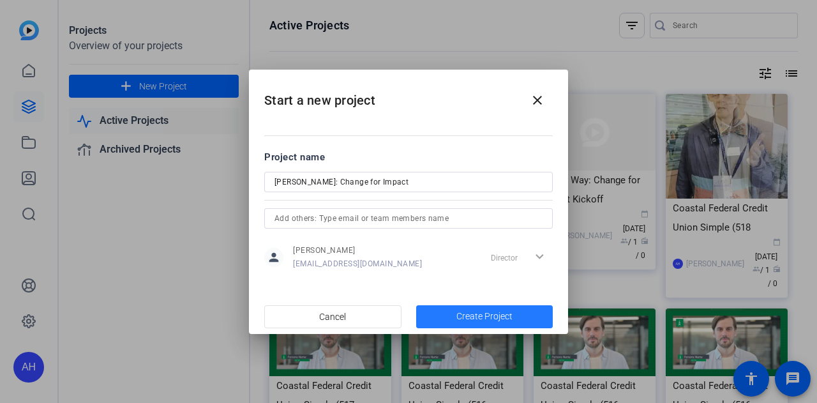
click at [466, 312] on span "Create Project" at bounding box center [485, 316] width 56 height 13
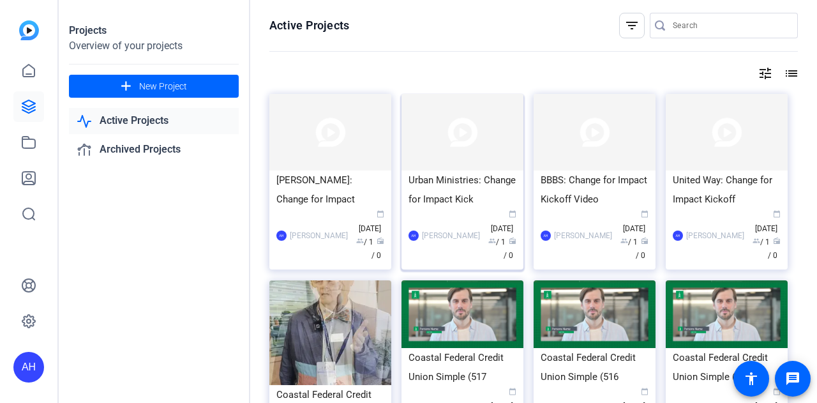
click at [475, 201] on div "Urban Ministries: Change for Impact Kick" at bounding box center [463, 190] width 108 height 38
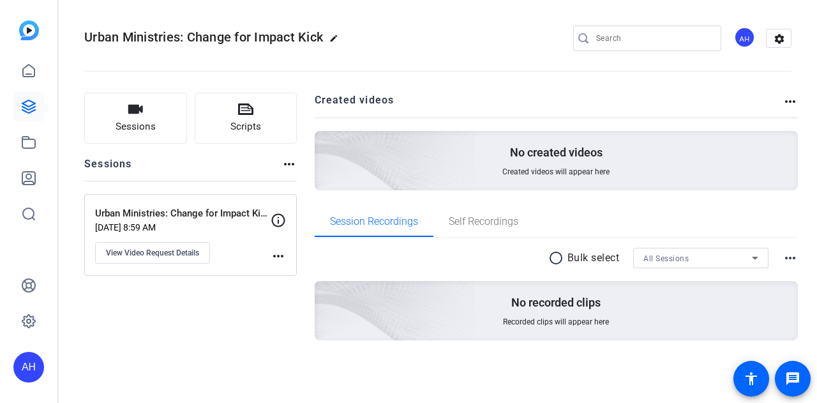
click at [335, 38] on mat-icon "edit" at bounding box center [337, 41] width 15 height 15
click at [144, 36] on input "Urban Ministries: Change for Impact Kick" at bounding box center [137, 38] width 84 height 15
drag, startPoint x: 164, startPoint y: 36, endPoint x: 206, endPoint y: 41, distance: 41.8
click at [206, 41] on div "Urban Ministries: Change for Impact Kick check_circle clear" at bounding box center [170, 38] width 173 height 20
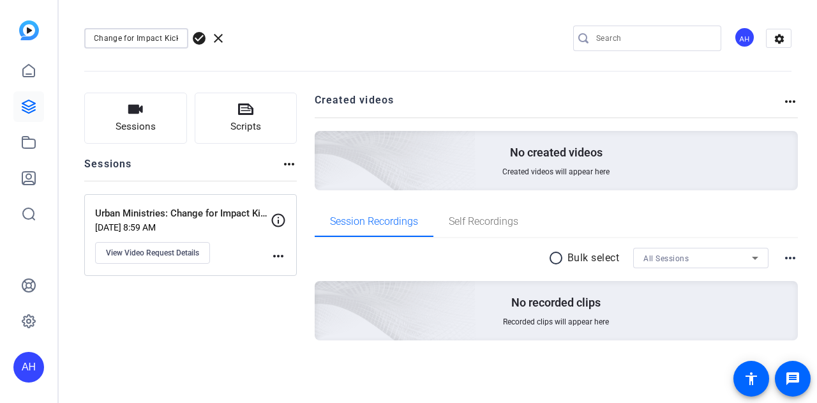
click at [176, 39] on input "Urban Ministries: Change for Impact Kick" at bounding box center [137, 38] width 84 height 15
type input "Urban Ministries: Change for Impact"
click at [202, 39] on span "check_circle" at bounding box center [199, 38] width 15 height 15
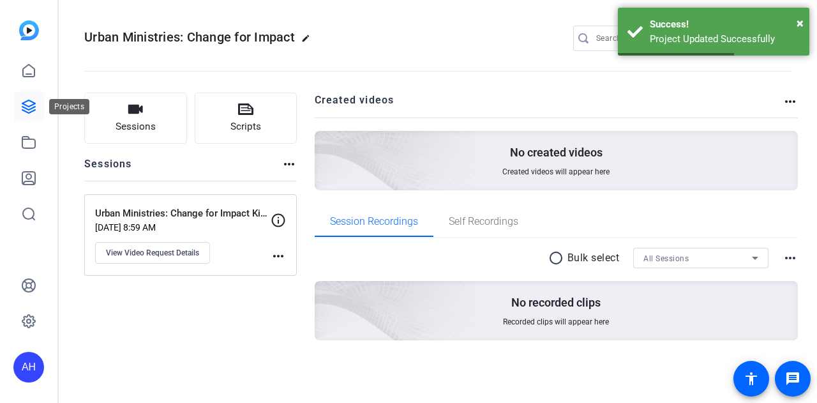
click at [28, 105] on icon at bounding box center [28, 106] width 15 height 15
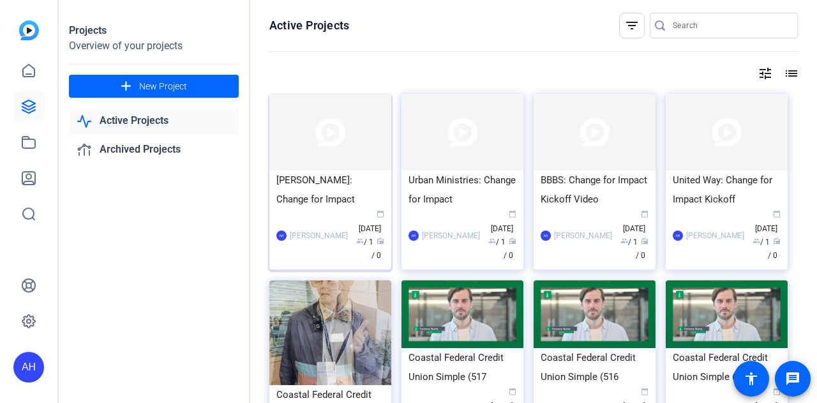
click at [341, 178] on div "Joan Nelson: Change for Impact" at bounding box center [331, 190] width 108 height 38
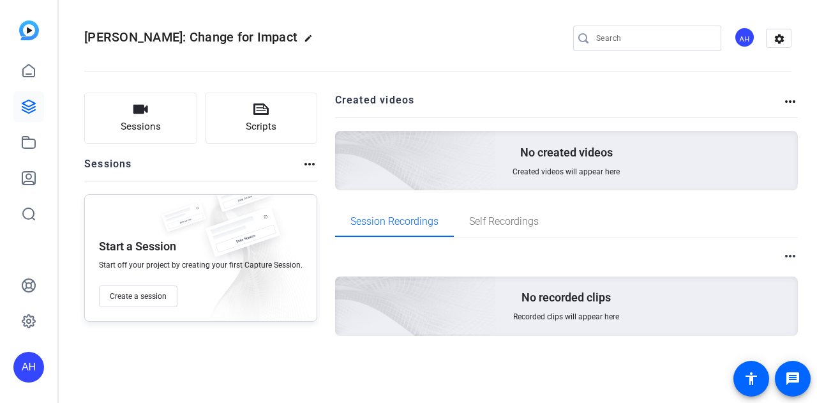
click at [305, 160] on mat-icon "more_horiz" at bounding box center [309, 163] width 15 height 15
click at [793, 100] on div at bounding box center [408, 201] width 817 height 403
click at [789, 100] on mat-icon "more_horiz" at bounding box center [790, 101] width 15 height 15
click at [31, 72] on div at bounding box center [408, 201] width 817 height 403
click at [33, 109] on icon at bounding box center [28, 106] width 15 height 15
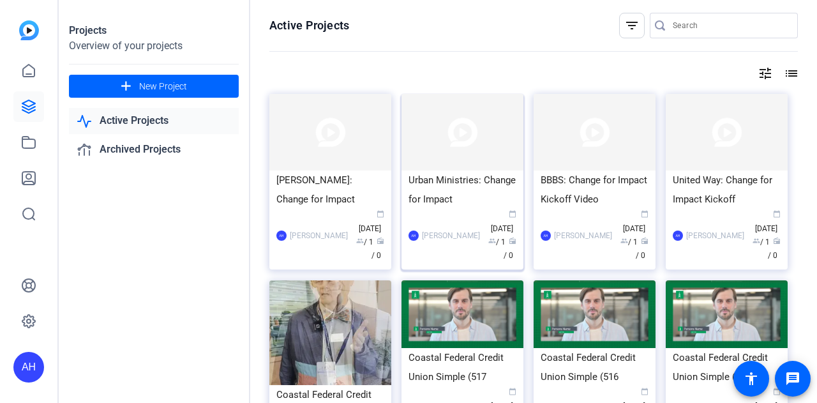
click at [459, 172] on div "Urban Ministries: Change for Impact" at bounding box center [463, 190] width 108 height 38
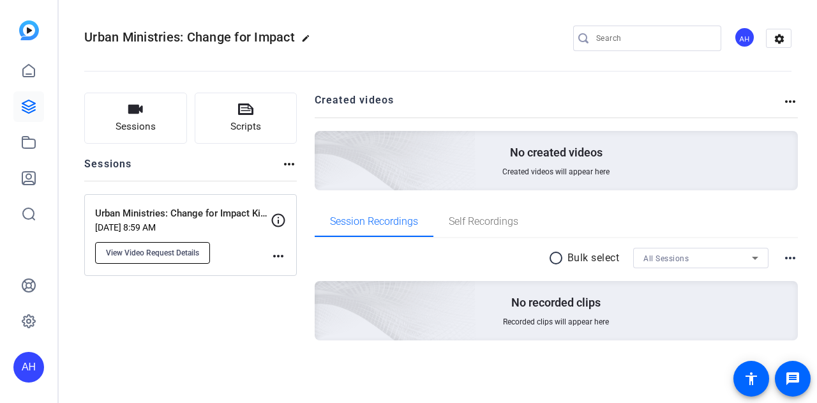
click at [178, 252] on span "View Video Request Details" at bounding box center [152, 253] width 93 height 10
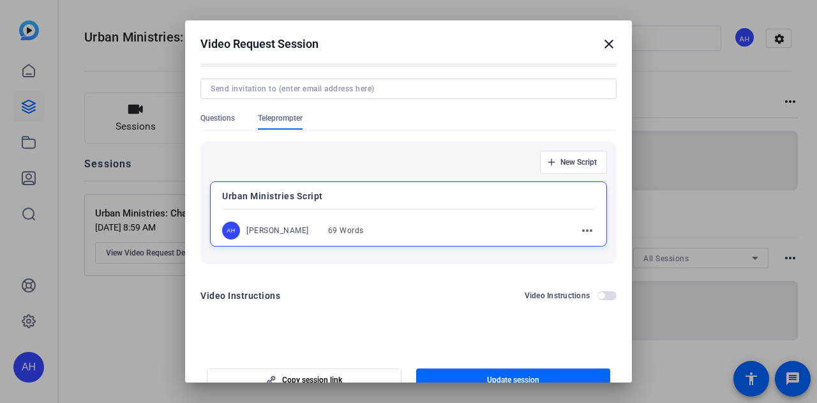
scroll to position [20, 0]
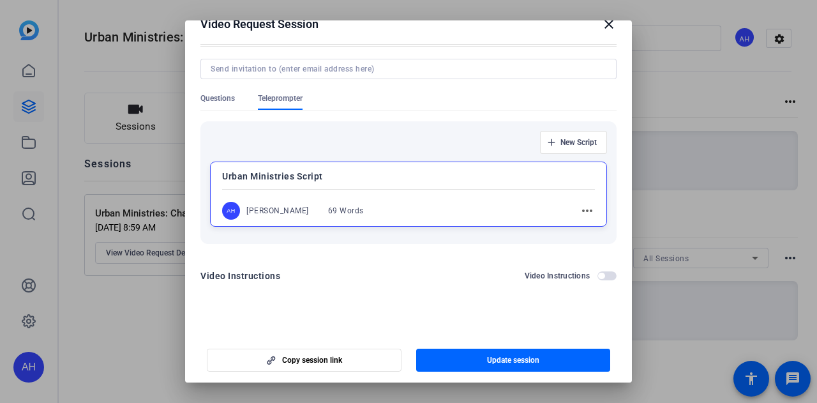
click at [580, 206] on mat-icon "more_horiz" at bounding box center [587, 210] width 15 height 15
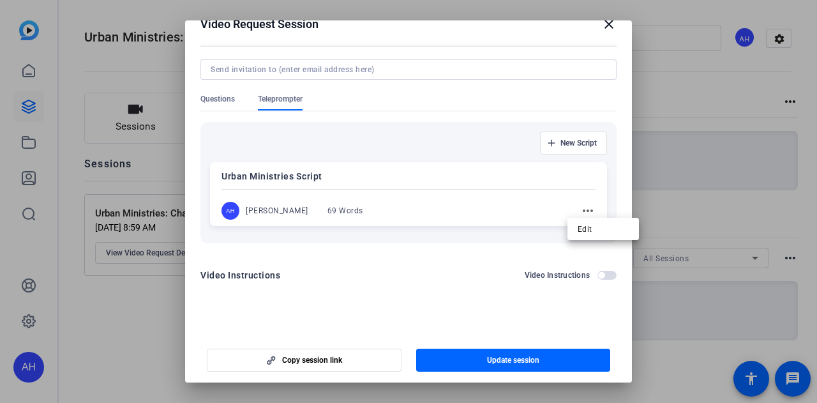
click at [425, 185] on div at bounding box center [408, 201] width 817 height 403
click at [581, 209] on mat-icon "more_horiz" at bounding box center [588, 210] width 15 height 15
click at [608, 231] on span "Edit" at bounding box center [602, 227] width 51 height 15
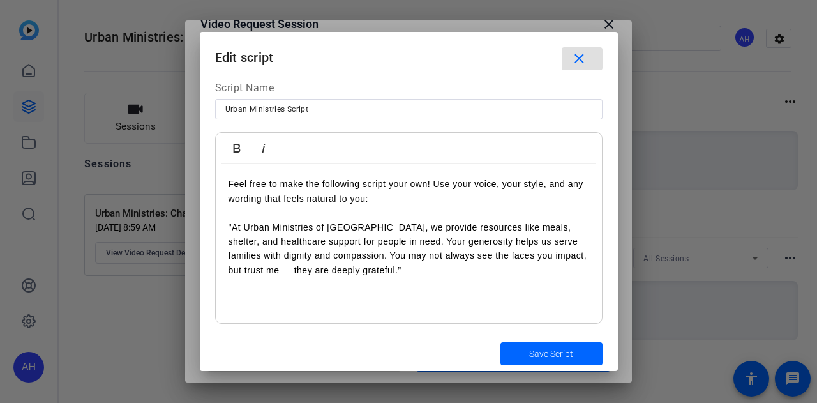
scroll to position [15, 0]
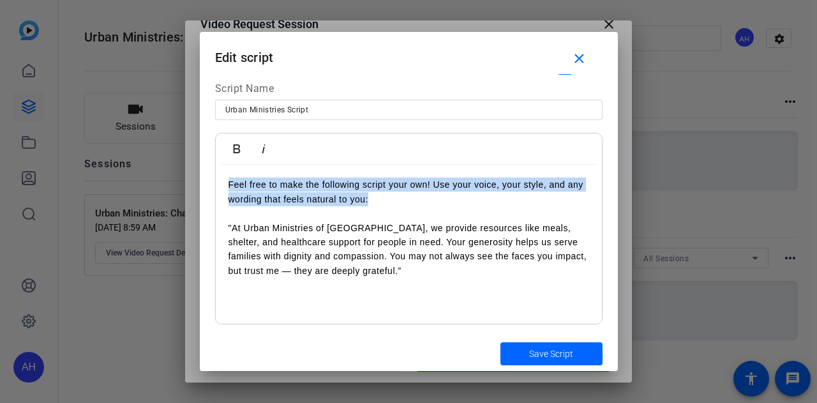
drag, startPoint x: 226, startPoint y: 181, endPoint x: 387, endPoint y: 197, distance: 161.8
click at [387, 197] on div "Feel free to make the following script your own! Use your voice, your style, an…" at bounding box center [409, 245] width 386 height 160
click at [388, 200] on p "Feel free to make the following script your own! Use your voice, your style, an…" at bounding box center [409, 192] width 361 height 29
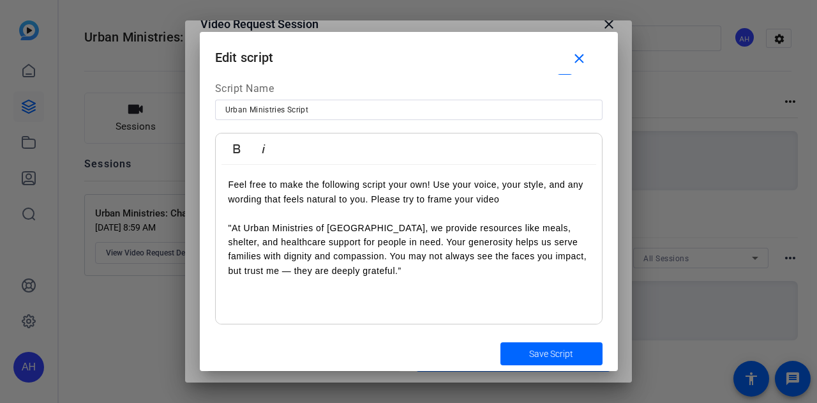
drag, startPoint x: 527, startPoint y: 195, endPoint x: 224, endPoint y: 183, distance: 303.6
click at [224, 183] on div "Feel free to make the following script your own! Use your voice, your style, an…" at bounding box center [409, 245] width 386 height 160
copy p "Feel free to make the following script your own! Use your voice, your style, an…"
click at [230, 186] on p "Feel free to make the following script your own! Use your voice, your style, an…" at bounding box center [409, 192] width 361 height 29
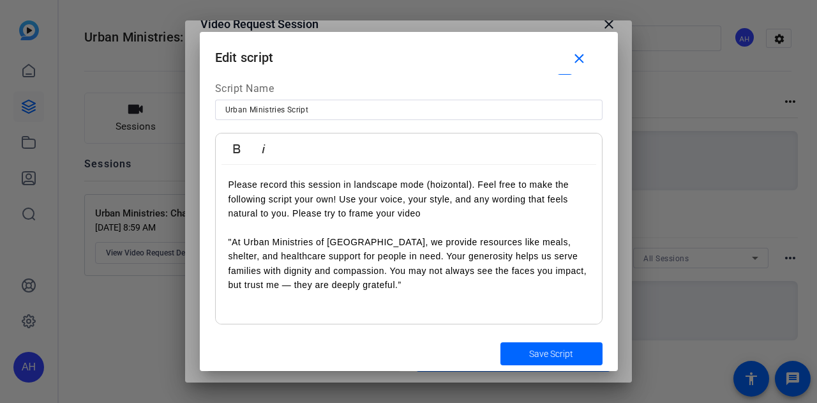
click at [439, 185] on p "Please record this session in landscape mode (hoizontal). Feel free to make the…" at bounding box center [409, 199] width 361 height 43
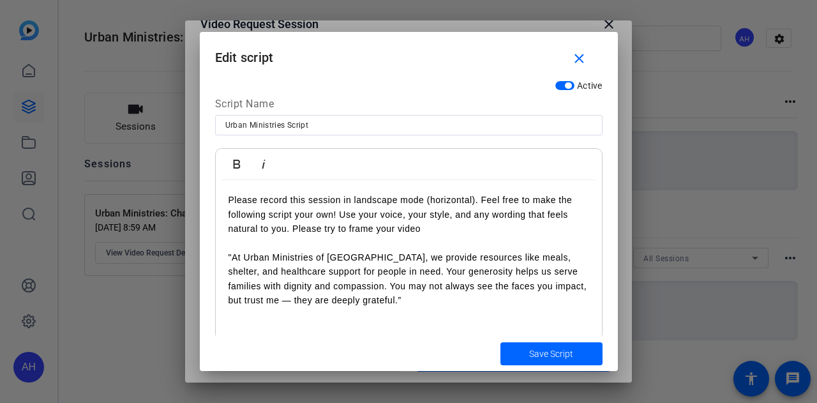
scroll to position [16, 0]
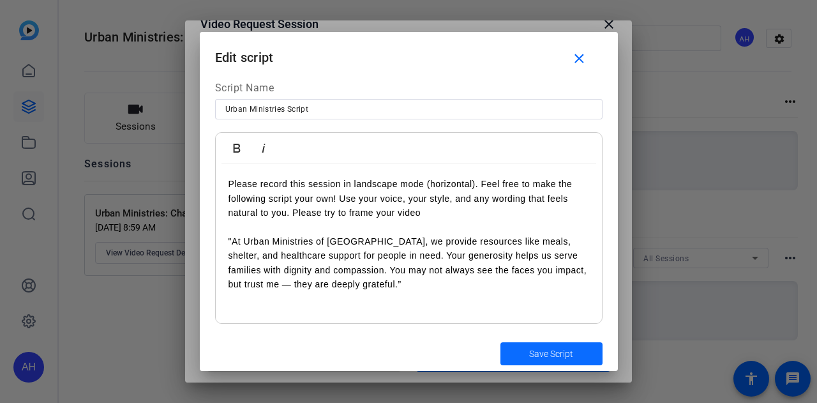
click at [567, 350] on span "Save Script" at bounding box center [551, 353] width 44 height 13
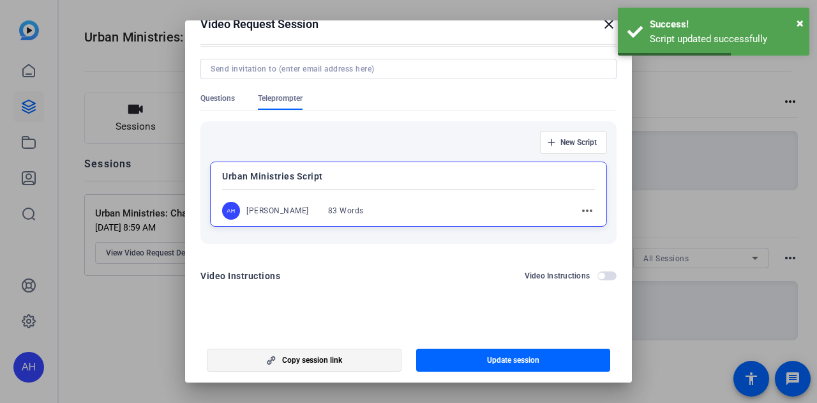
click at [376, 357] on span "button" at bounding box center [305, 360] width 194 height 31
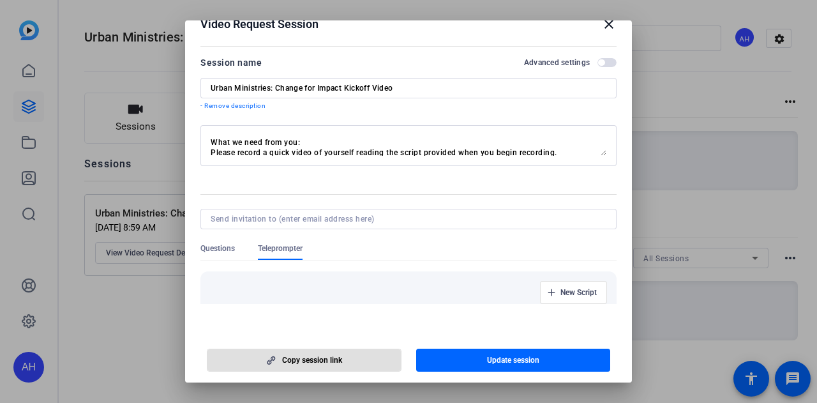
scroll to position [60, 0]
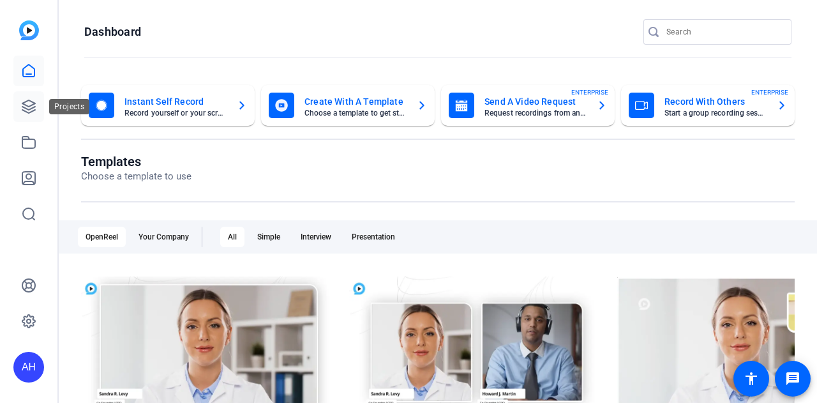
click at [31, 112] on icon at bounding box center [28, 106] width 13 height 13
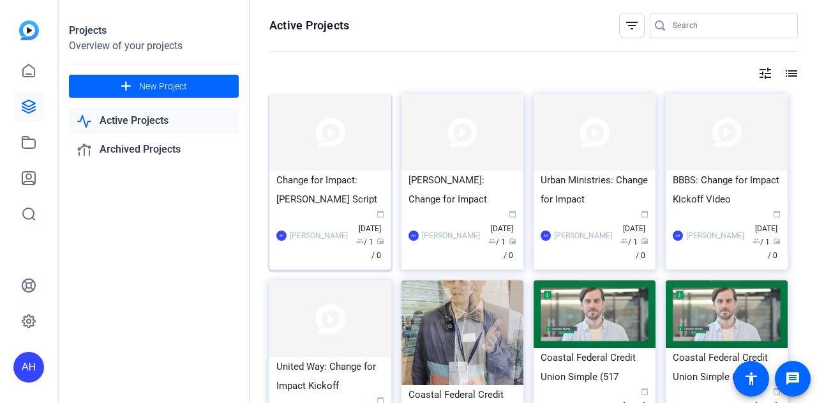
click at [337, 182] on div "Change for Impact: [PERSON_NAME] Script" at bounding box center [331, 190] width 108 height 38
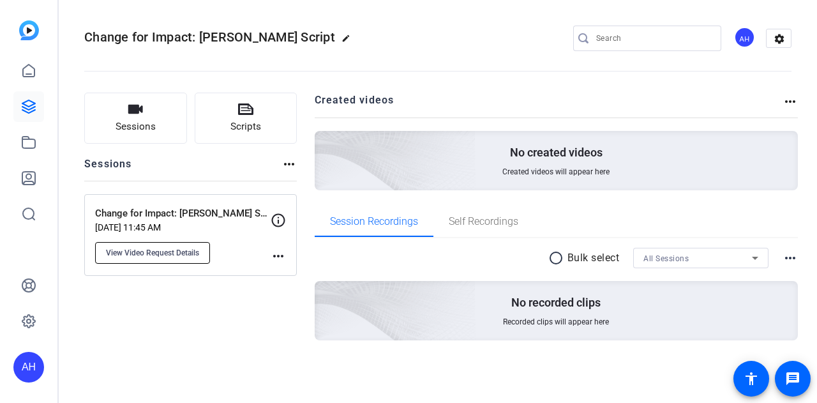
click at [188, 254] on span "View Video Request Details" at bounding box center [152, 253] width 93 height 10
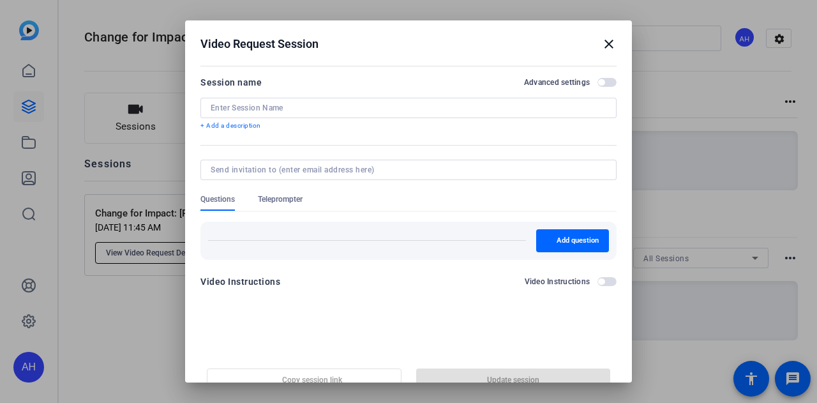
type input "Change for Impact: [PERSON_NAME] Script"
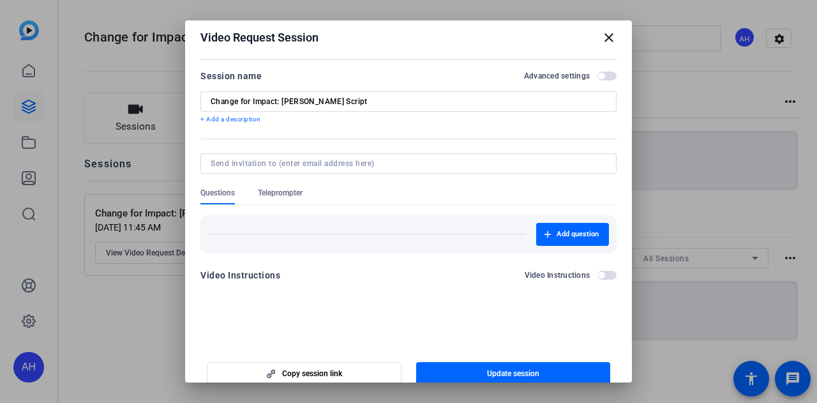
scroll to position [4, 0]
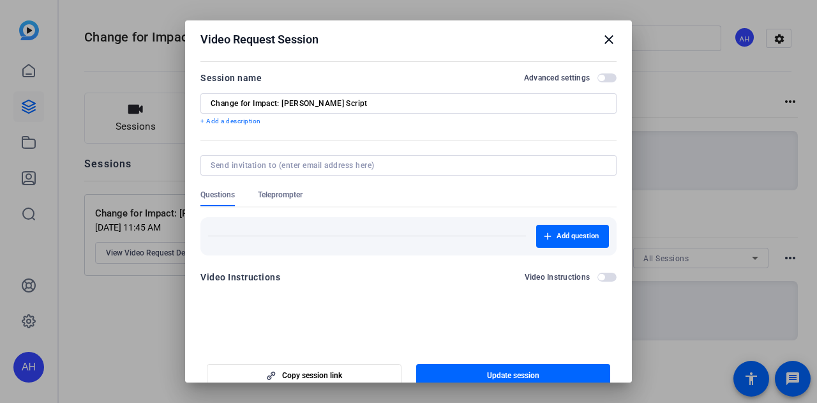
click at [285, 191] on span "Teleprompter" at bounding box center [280, 195] width 45 height 10
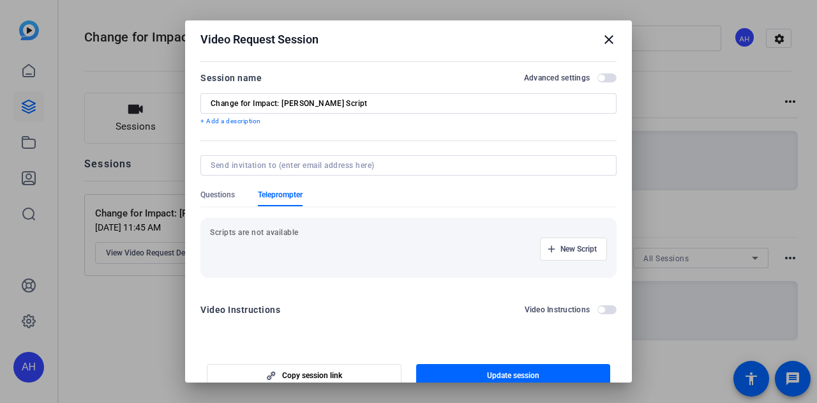
scroll to position [19, 0]
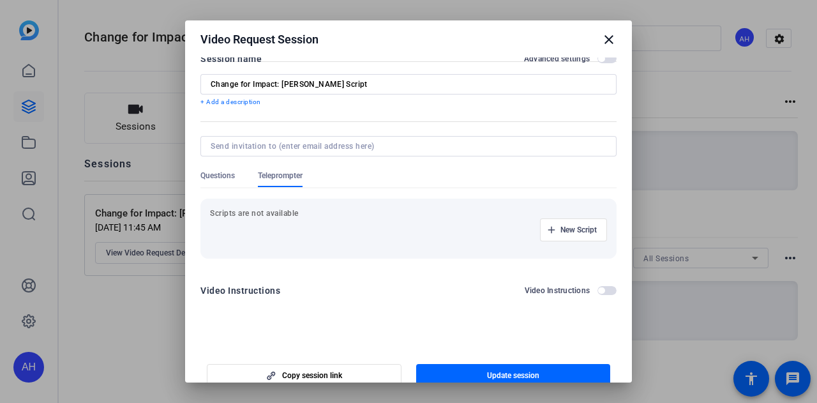
click at [307, 213] on p "Scripts are not available" at bounding box center [408, 213] width 397 height 10
click at [561, 228] on span "New Script" at bounding box center [579, 230] width 36 height 10
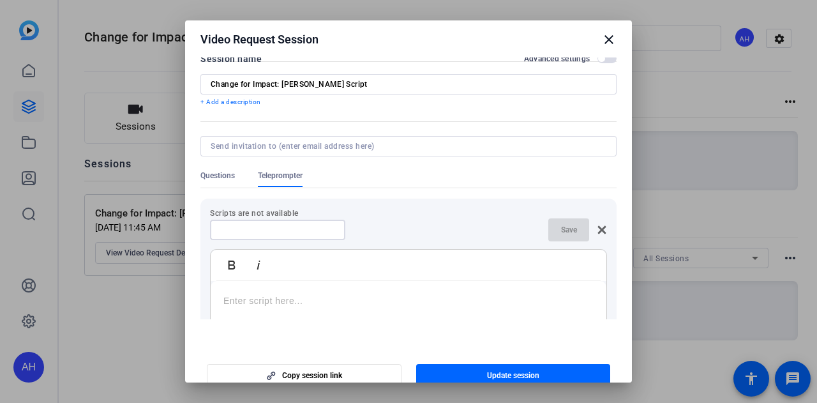
click at [294, 233] on input at bounding box center [277, 230] width 115 height 10
click at [602, 42] on mat-icon "close" at bounding box center [609, 39] width 15 height 15
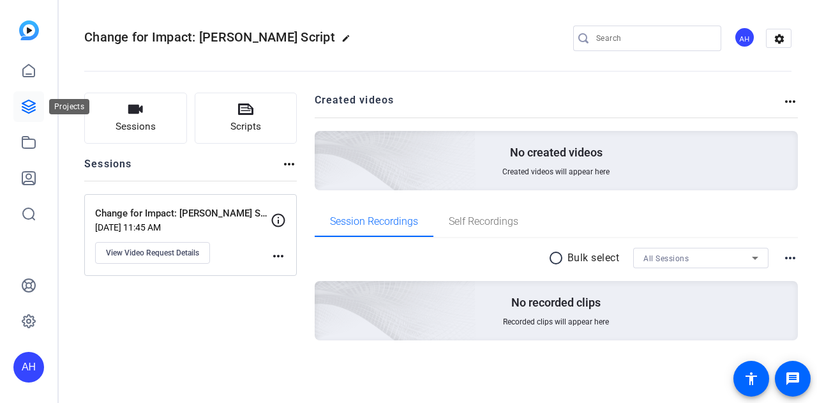
click at [28, 116] on link at bounding box center [28, 106] width 31 height 31
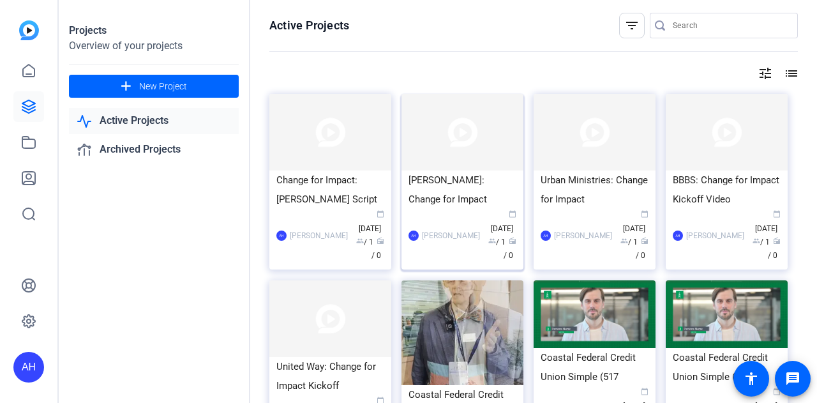
click at [463, 186] on div "[PERSON_NAME]: Change for Impact" at bounding box center [463, 190] width 108 height 38
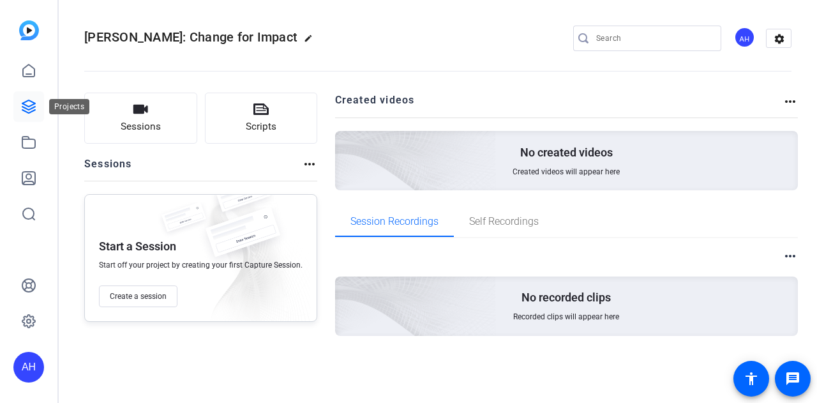
click at [24, 109] on icon at bounding box center [28, 106] width 15 height 15
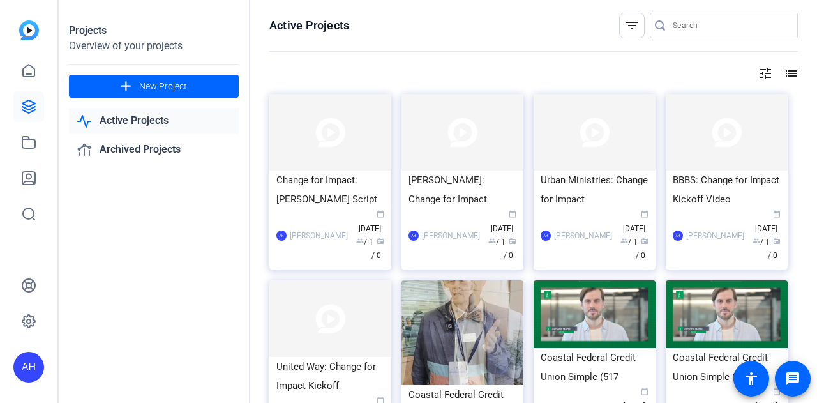
drag, startPoint x: 483, startPoint y: 201, endPoint x: 534, endPoint y: 73, distance: 137.6
click at [534, 73] on div "tune list" at bounding box center [533, 73] width 529 height 15
click at [596, 208] on div "Urban Ministries: Change for Impact" at bounding box center [595, 190] width 108 height 38
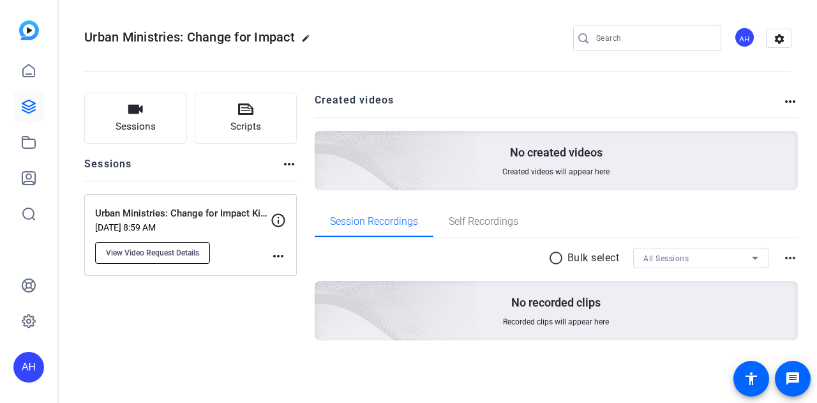
click at [190, 251] on span "View Video Request Details" at bounding box center [152, 253] width 93 height 10
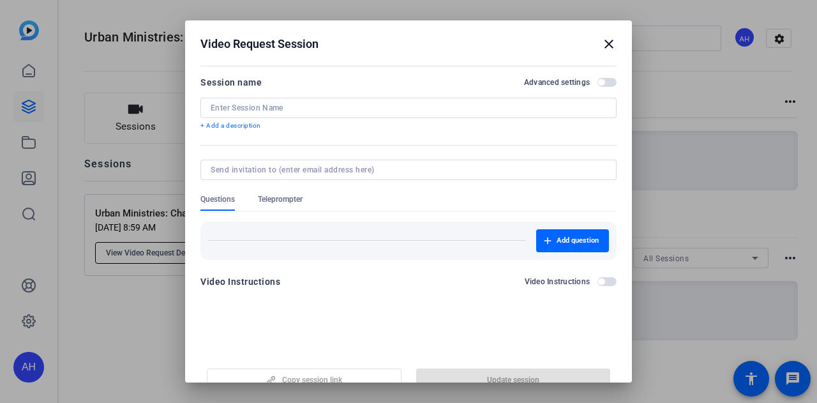
type input "Urban Ministries: Change for Impact Kickoff Video"
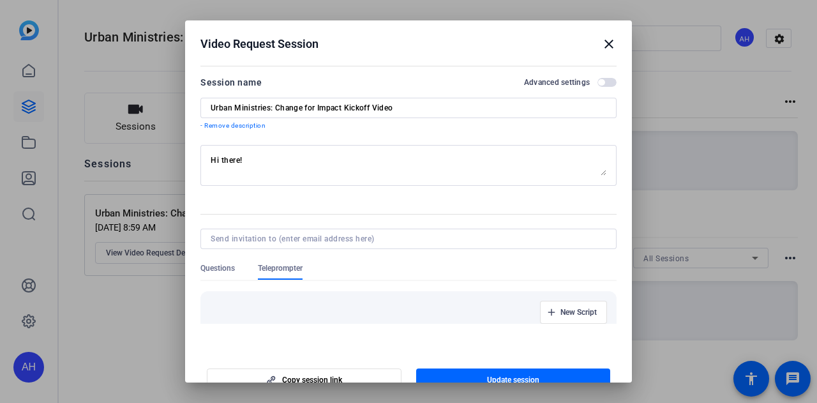
scroll to position [150, 0]
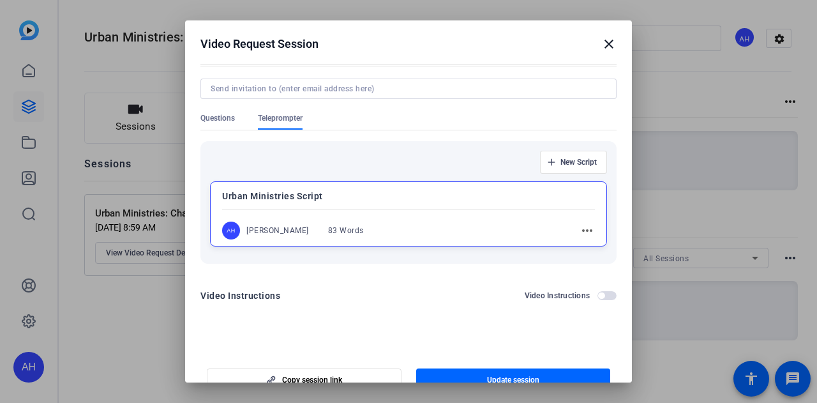
click at [531, 197] on p "Urban Ministries Script" at bounding box center [408, 195] width 373 height 15
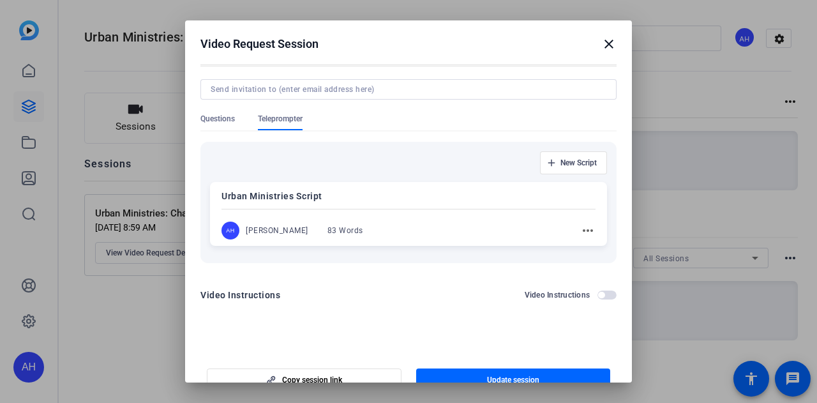
click at [581, 231] on mat-icon "more_horiz" at bounding box center [588, 230] width 15 height 15
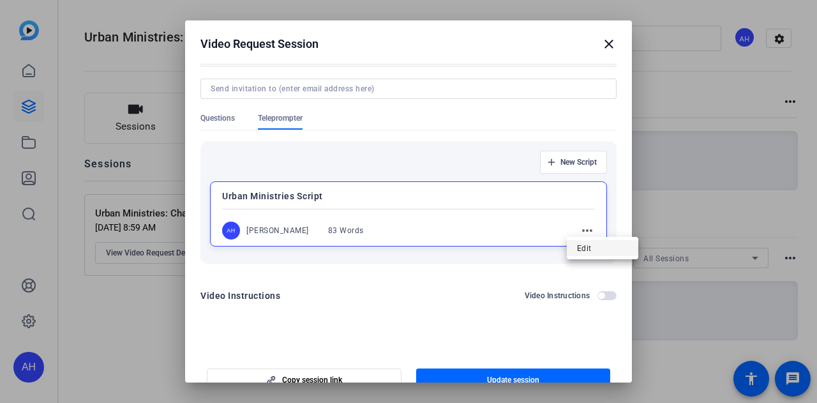
click at [586, 248] on span "Edit" at bounding box center [602, 248] width 51 height 15
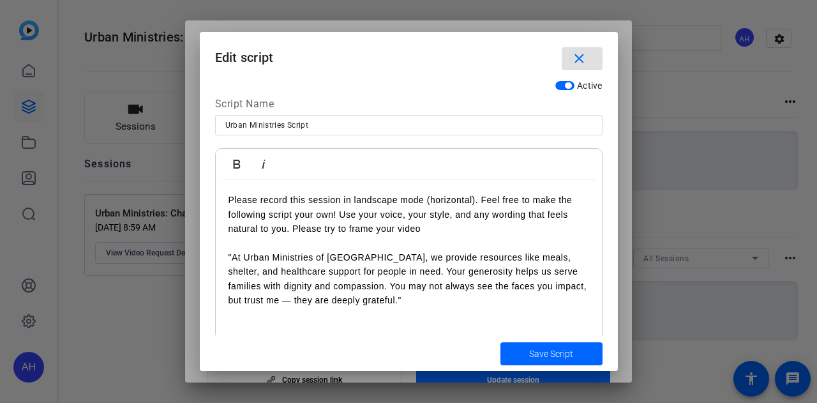
scroll to position [16, 0]
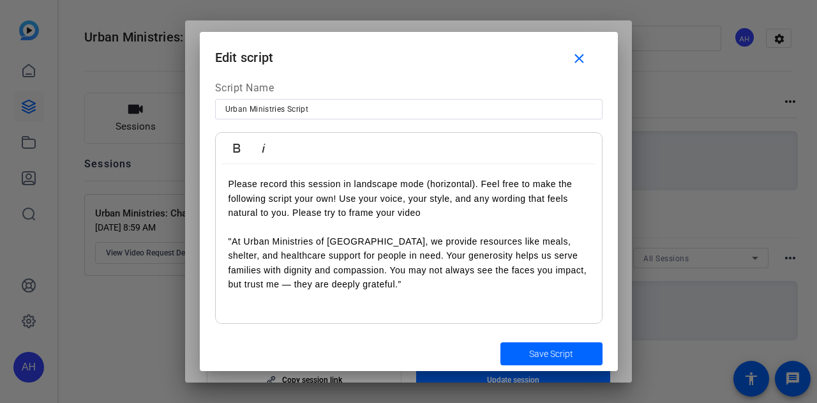
drag, startPoint x: 229, startPoint y: 183, endPoint x: 427, endPoint y: 218, distance: 201.0
click at [427, 218] on p "Please record this session in landscape mode (horizontal). Feel free to make th…" at bounding box center [409, 198] width 361 height 43
click at [427, 216] on p "Please record this session in landscape mode (horizontal). Feel free to make th…" at bounding box center [409, 198] width 361 height 43
drag, startPoint x: 425, startPoint y: 213, endPoint x: 291, endPoint y: 211, distance: 133.5
click at [291, 211] on p "Please record this session in landscape mode (horizontal). Feel free to make th…" at bounding box center [409, 198] width 361 height 43
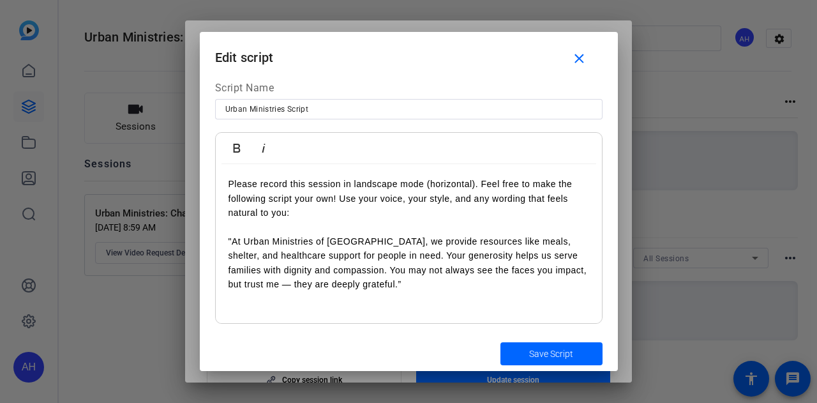
drag, startPoint x: 292, startPoint y: 214, endPoint x: 225, endPoint y: 182, distance: 74.8
click at [225, 182] on div "Please record this session in landscape mode (horizontal). Feel free to make th…" at bounding box center [409, 244] width 386 height 160
copy p "Please record this session in landscape mode (horizontal). Feel free to make th…"
click at [561, 351] on span "Save Script" at bounding box center [551, 353] width 44 height 13
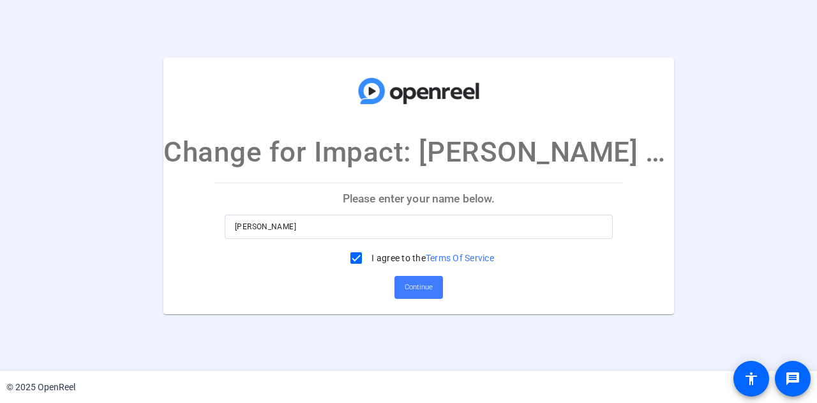
click at [406, 285] on span "Continue" at bounding box center [419, 287] width 28 height 19
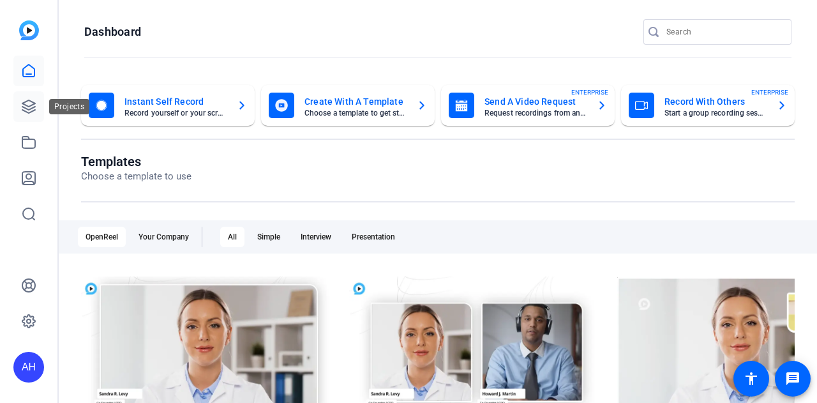
click at [28, 108] on icon at bounding box center [28, 106] width 15 height 15
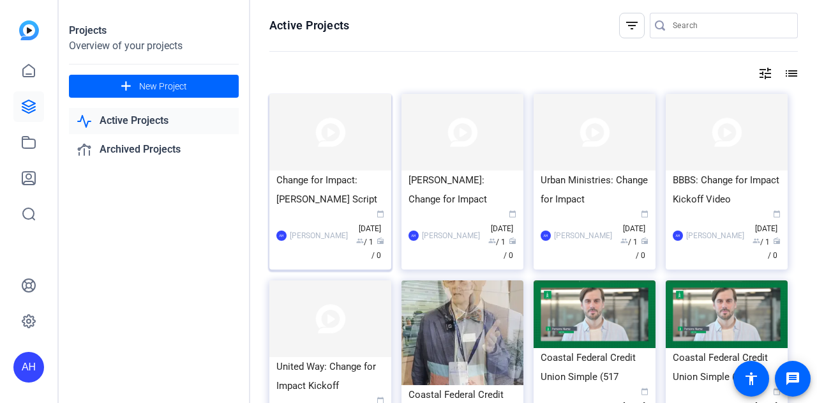
click at [355, 178] on div "Change for Impact: [PERSON_NAME] Script" at bounding box center [331, 190] width 108 height 38
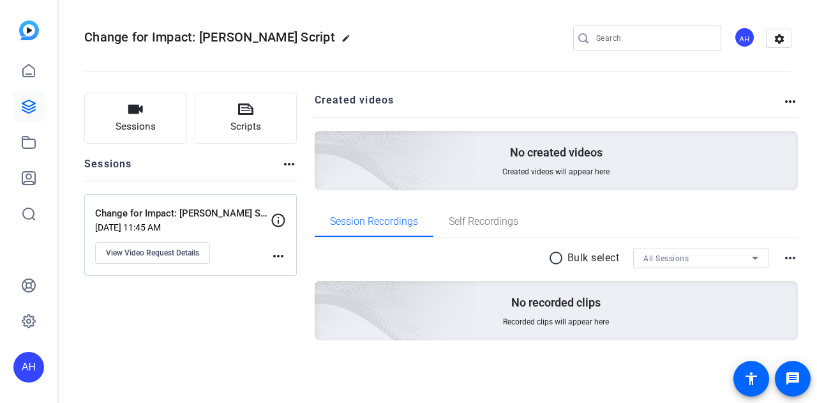
click at [273, 257] on mat-icon "more_horiz" at bounding box center [278, 255] width 15 height 15
click at [182, 254] on div at bounding box center [408, 201] width 817 height 403
click at [287, 167] on mat-icon "more_horiz" at bounding box center [289, 163] width 15 height 15
click at [171, 254] on div at bounding box center [408, 201] width 817 height 403
click at [188, 251] on span "View Video Request Details" at bounding box center [152, 253] width 93 height 10
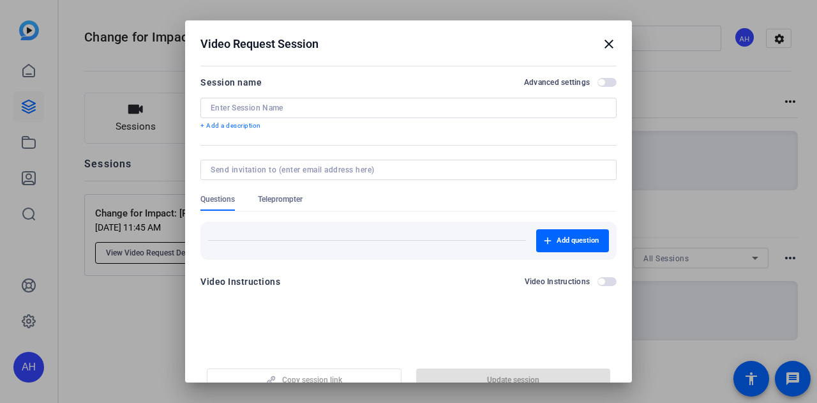
type input "Change for Impact: [PERSON_NAME] Script"
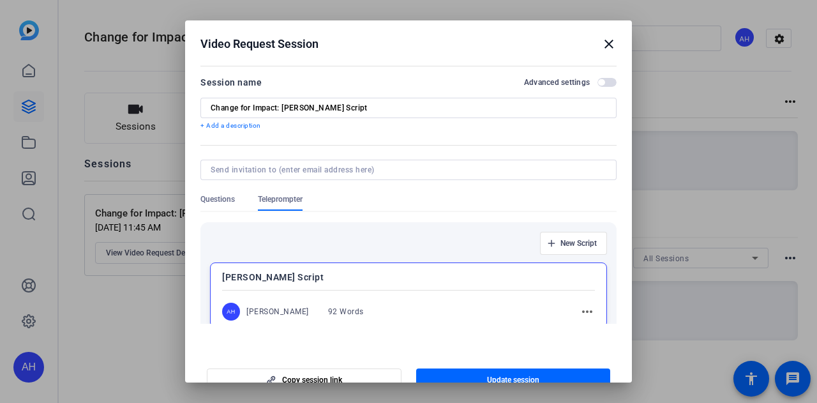
scroll to position [81, 0]
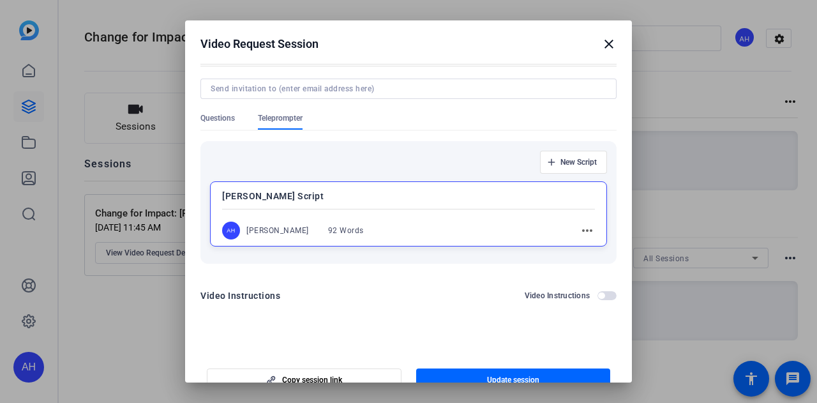
click at [471, 229] on div "[PERSON_NAME] 92 Words more_horiz" at bounding box center [408, 231] width 373 height 18
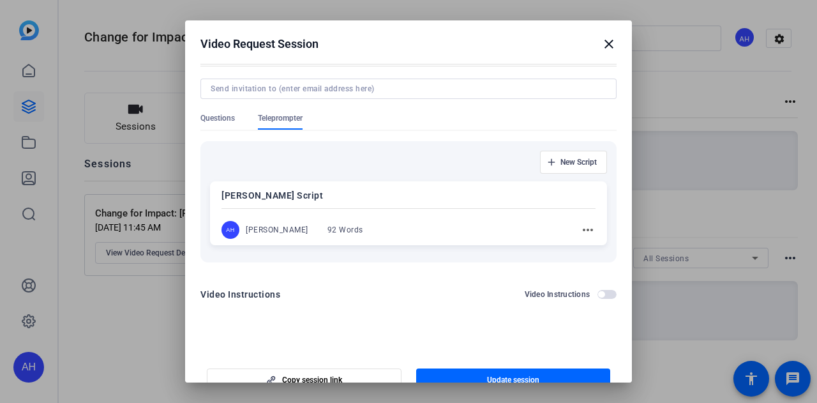
scroll to position [80, 0]
click at [581, 228] on mat-icon "more_horiz" at bounding box center [588, 230] width 15 height 15
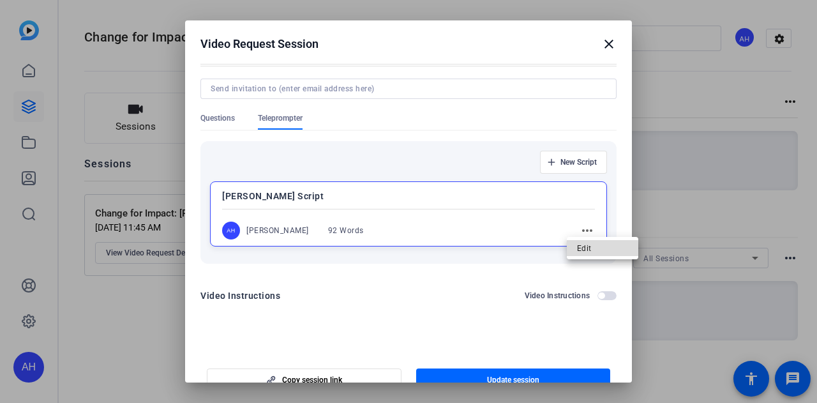
click at [584, 245] on span "Edit" at bounding box center [602, 248] width 51 height 15
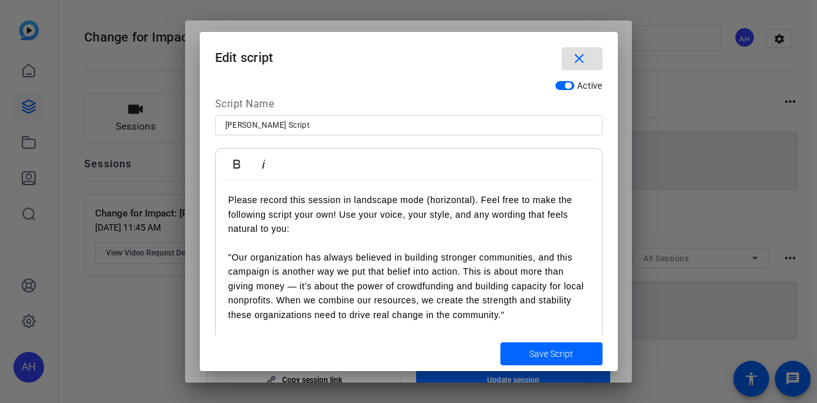
scroll to position [16, 0]
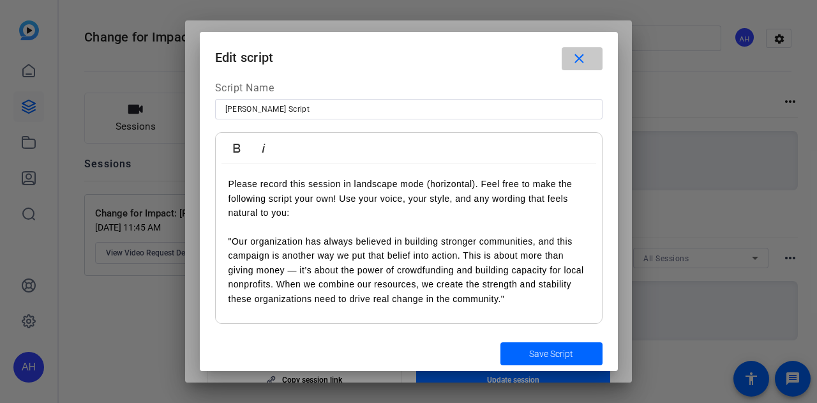
click at [585, 61] on mat-icon "close" at bounding box center [580, 59] width 16 height 16
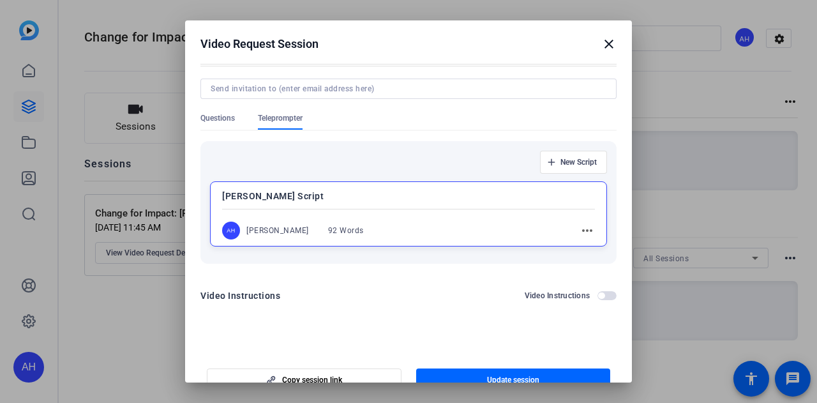
scroll to position [20, 0]
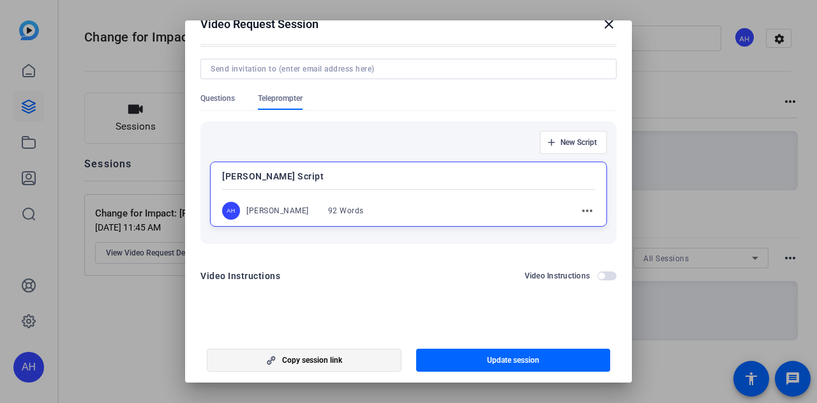
click at [349, 358] on span "button" at bounding box center [305, 360] width 194 height 31
click at [680, 82] on div at bounding box center [408, 201] width 817 height 403
click at [683, 74] on div at bounding box center [408, 201] width 817 height 403
click at [603, 24] on mat-icon "close" at bounding box center [609, 24] width 15 height 15
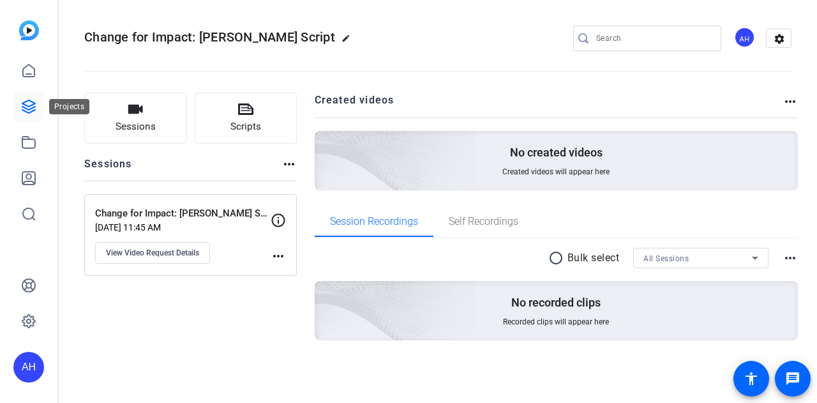
click at [34, 108] on icon at bounding box center [28, 106] width 15 height 15
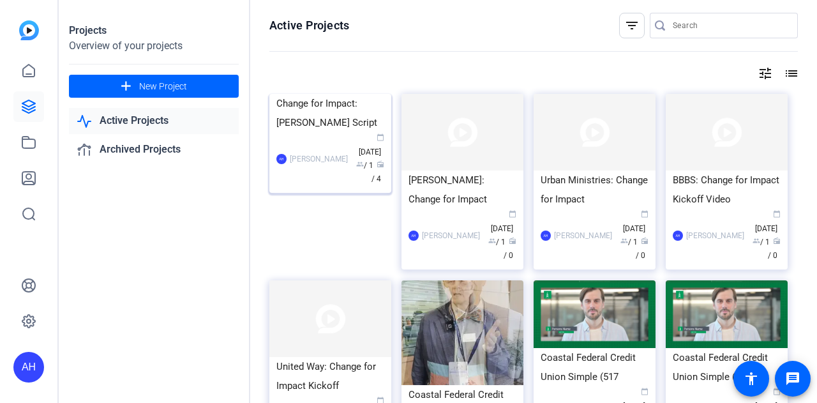
click at [342, 94] on img at bounding box center [330, 94] width 122 height 0
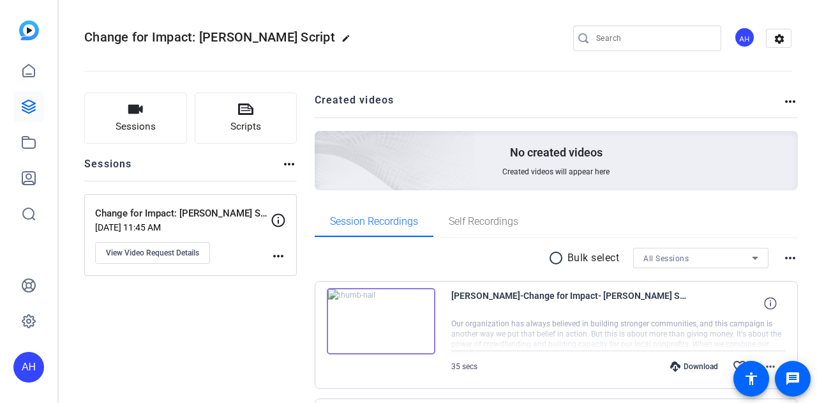
click at [384, 316] on img at bounding box center [381, 321] width 109 height 66
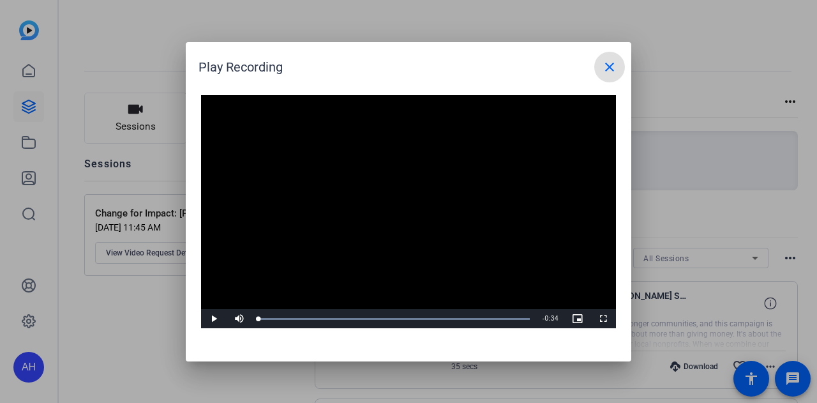
drag, startPoint x: 530, startPoint y: 317, endPoint x: 118, endPoint y: 314, distance: 412.6
click at [118, 314] on div "Play Recording close Video Player is loading. Play Video Play Mute 5% Current T…" at bounding box center [408, 201] width 817 height 403
click at [213, 319] on span "Video Player" at bounding box center [214, 319] width 26 height 0
click at [211, 319] on span "Video Player" at bounding box center [214, 319] width 26 height 0
